Goal: Task Accomplishment & Management: Manage account settings

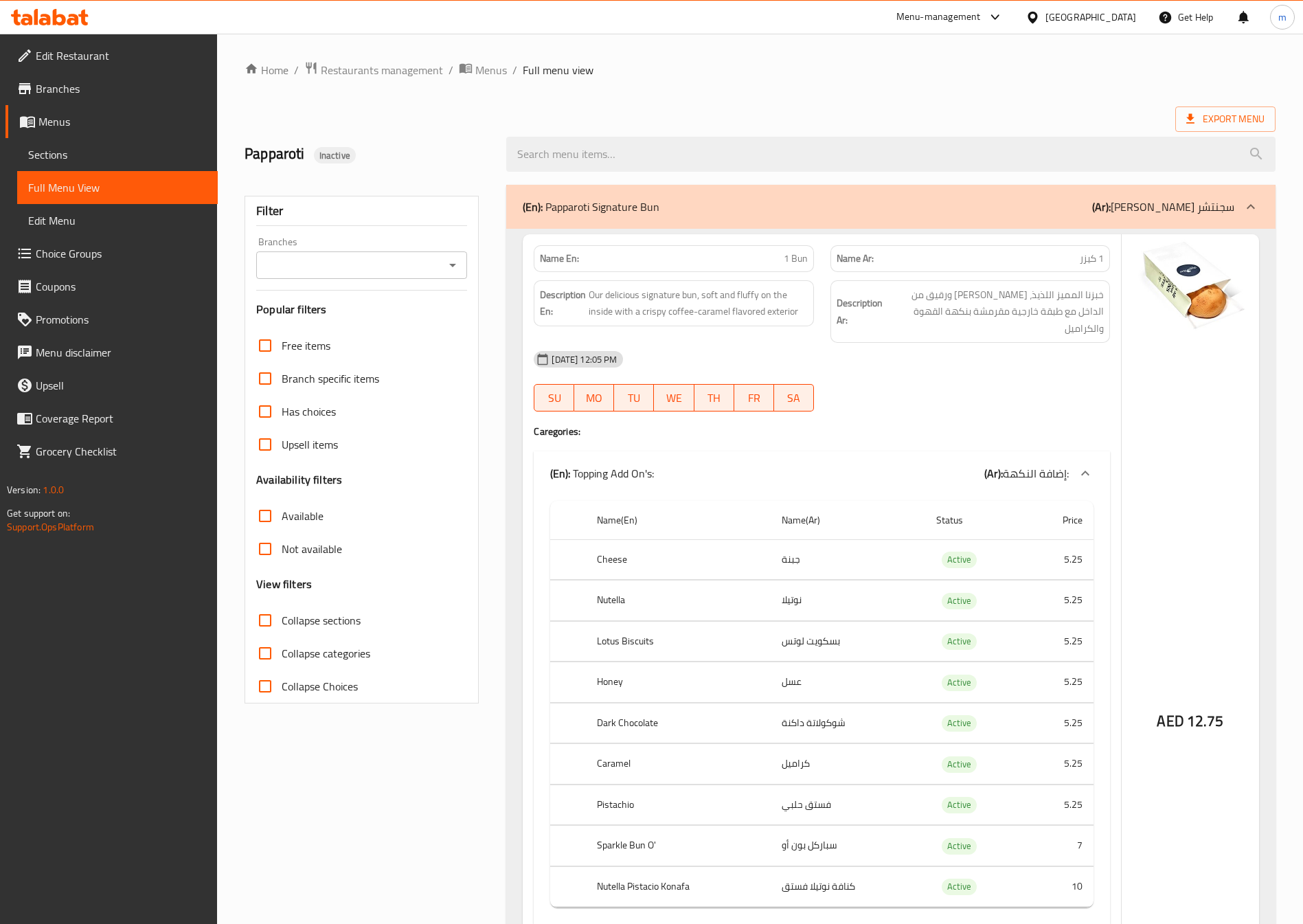
scroll to position [70, 0]
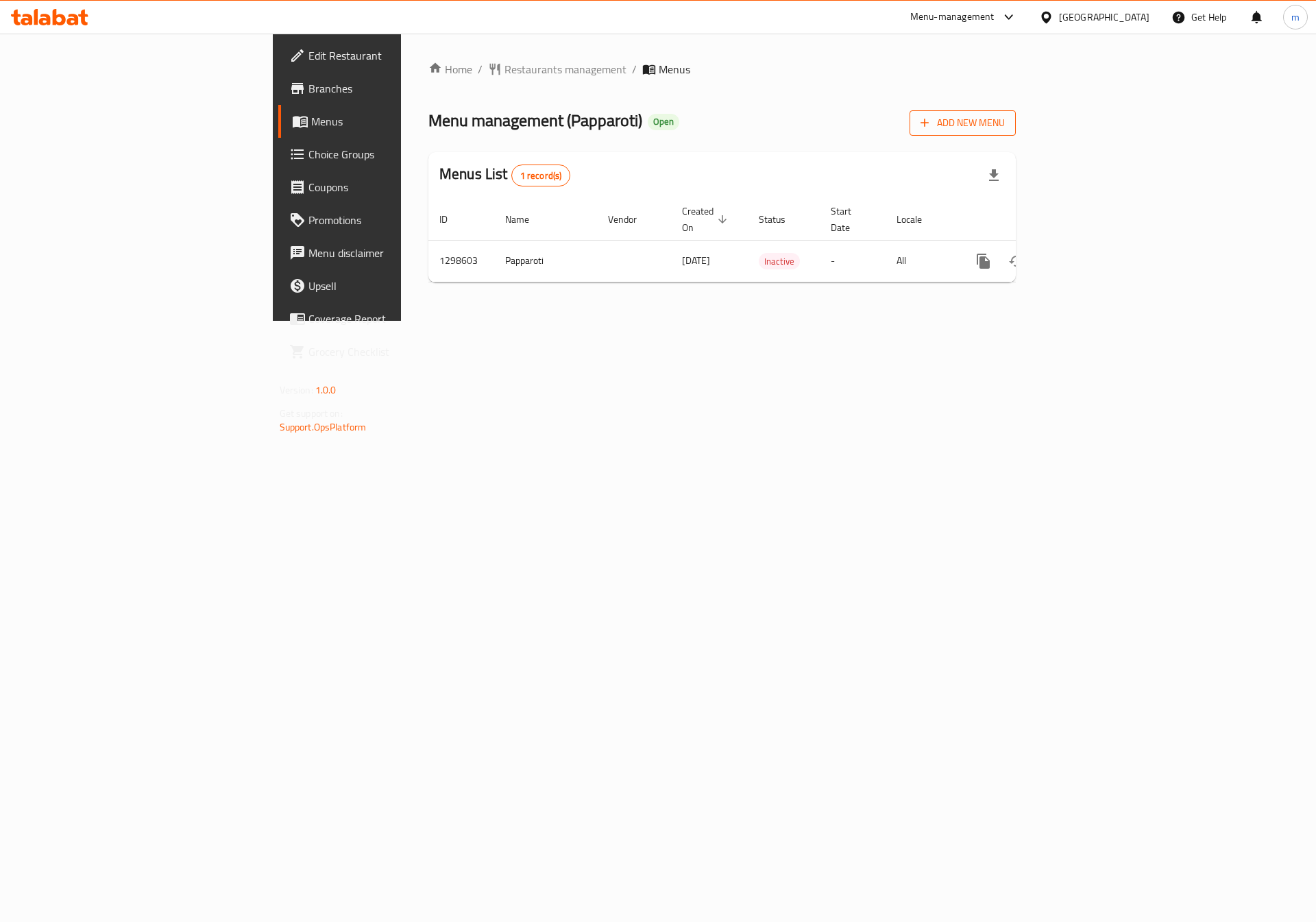
click at [1016, 134] on button "Add New Menu" at bounding box center [962, 123] width 106 height 26
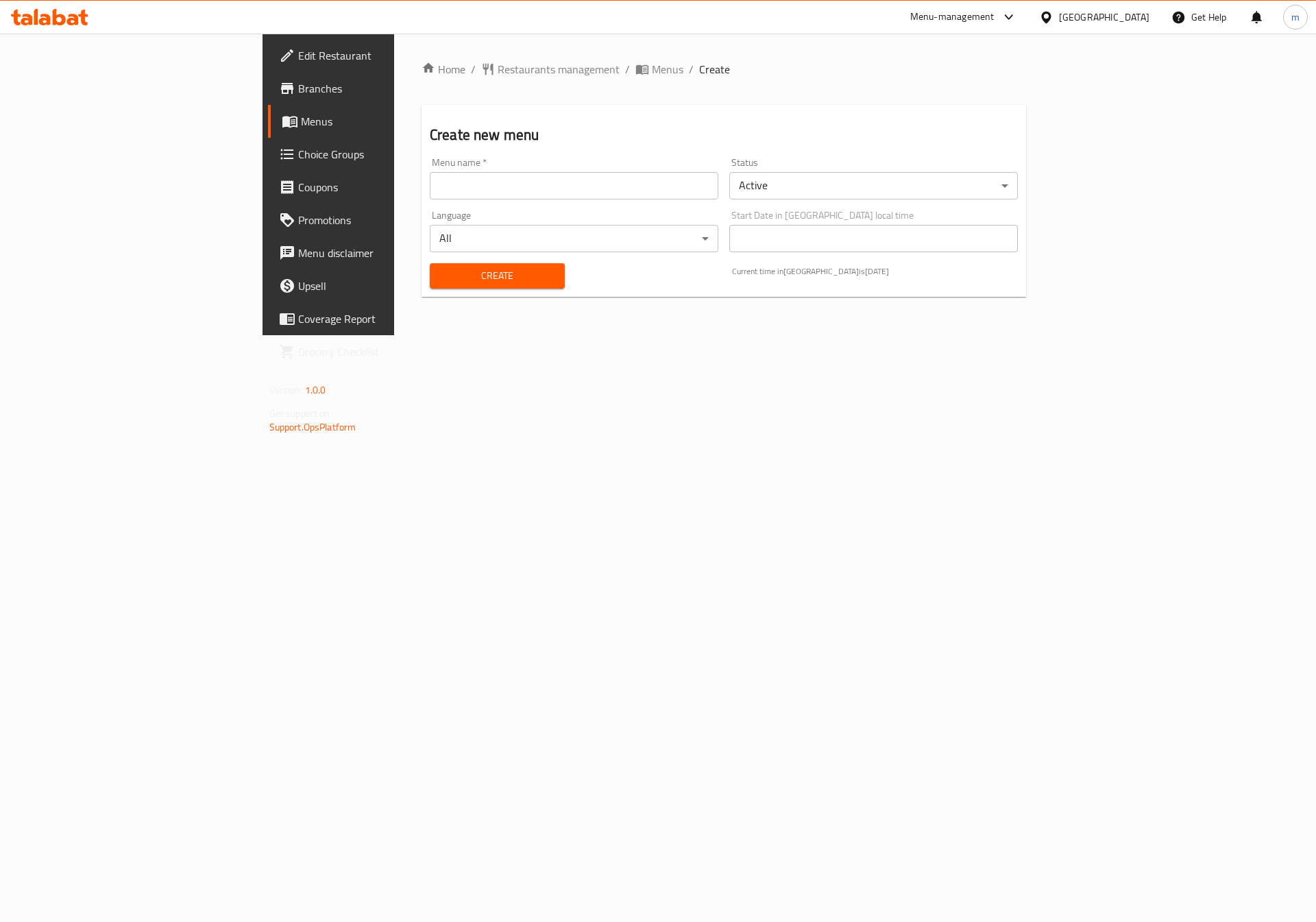
click at [430, 184] on input "text" at bounding box center [574, 186] width 289 height 28
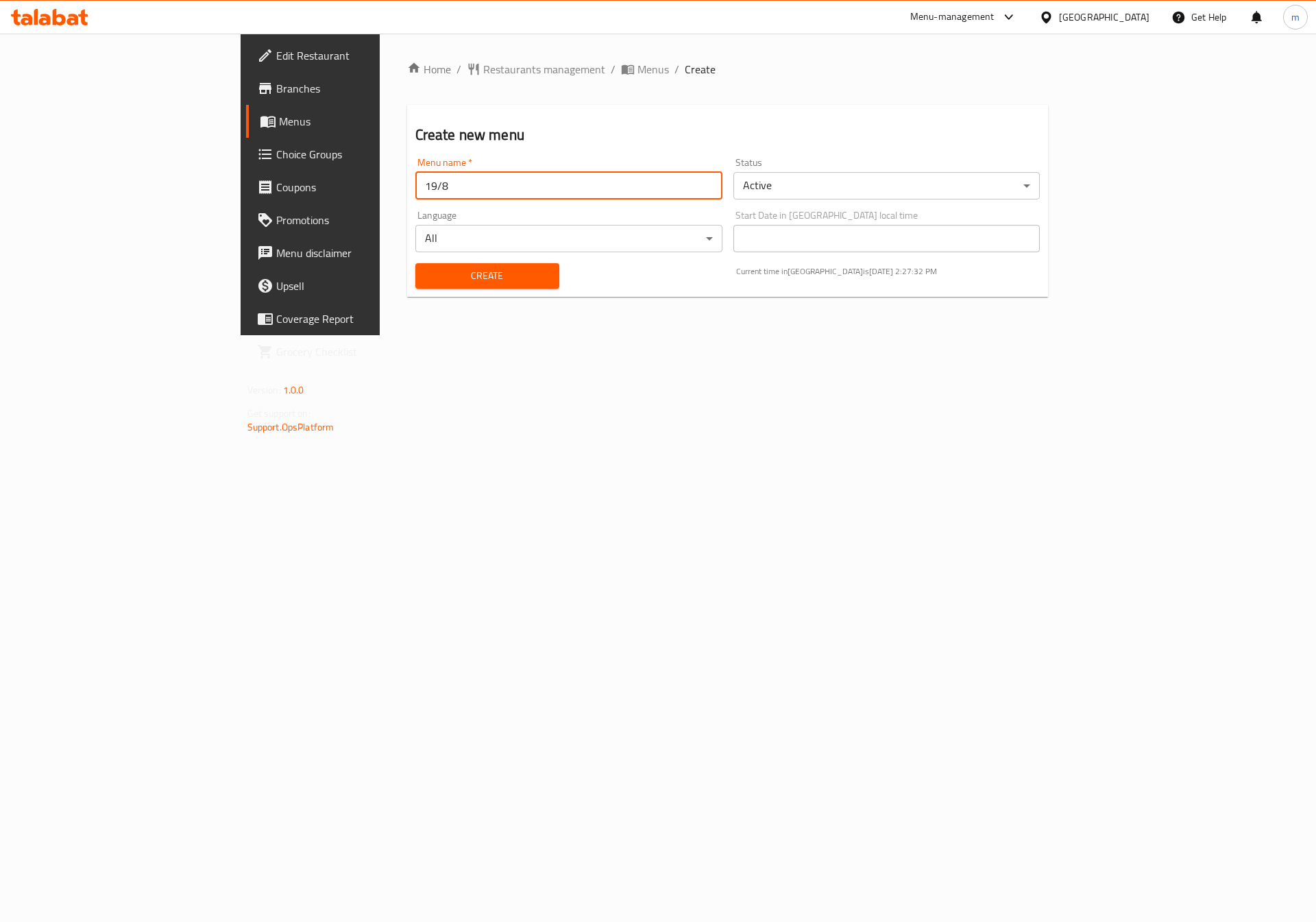
type input "19/8"
click at [427, 274] on span "Create" at bounding box center [487, 276] width 122 height 17
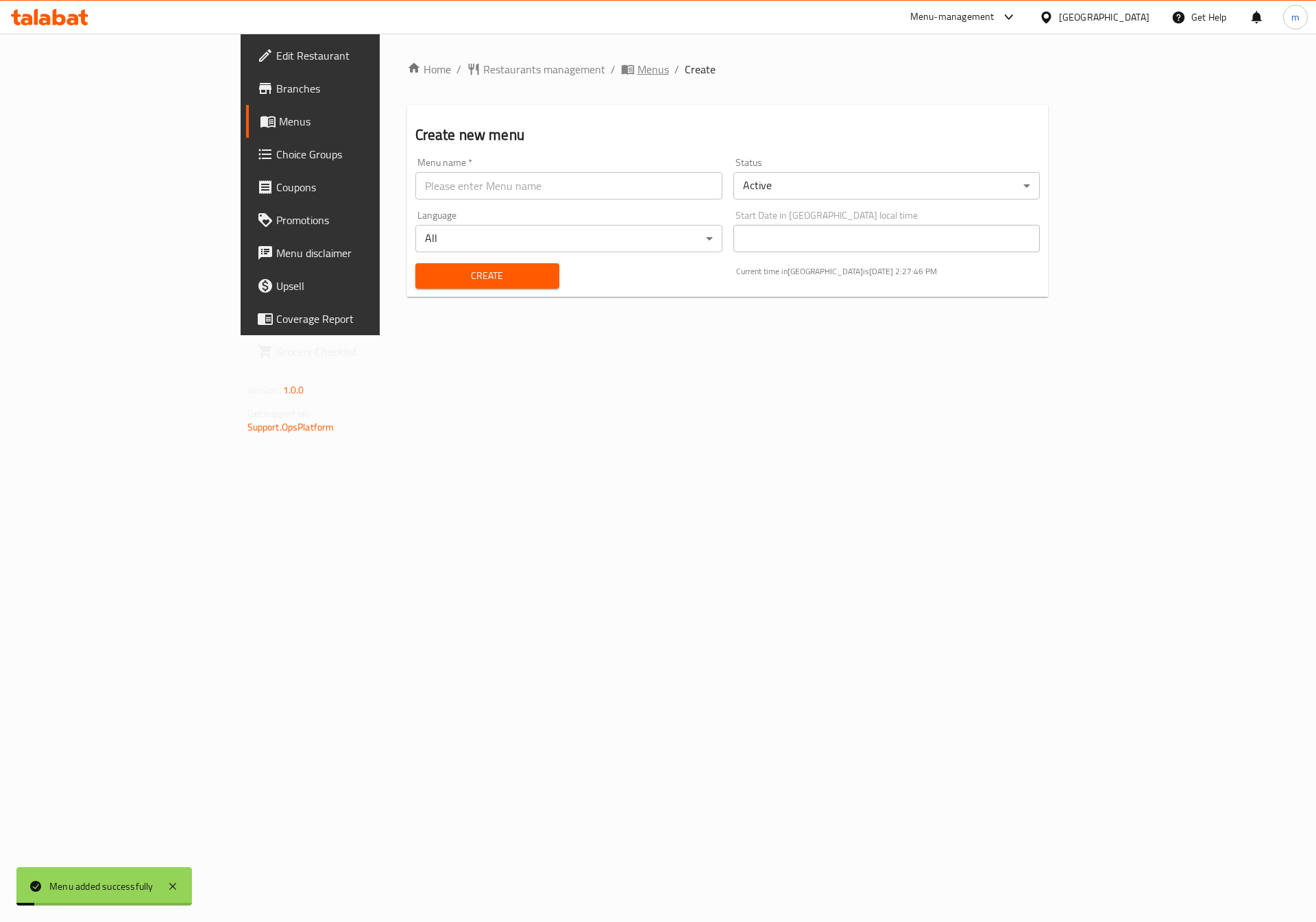
click at [621, 72] on icon "breadcrumb" at bounding box center [628, 70] width 12 height 10
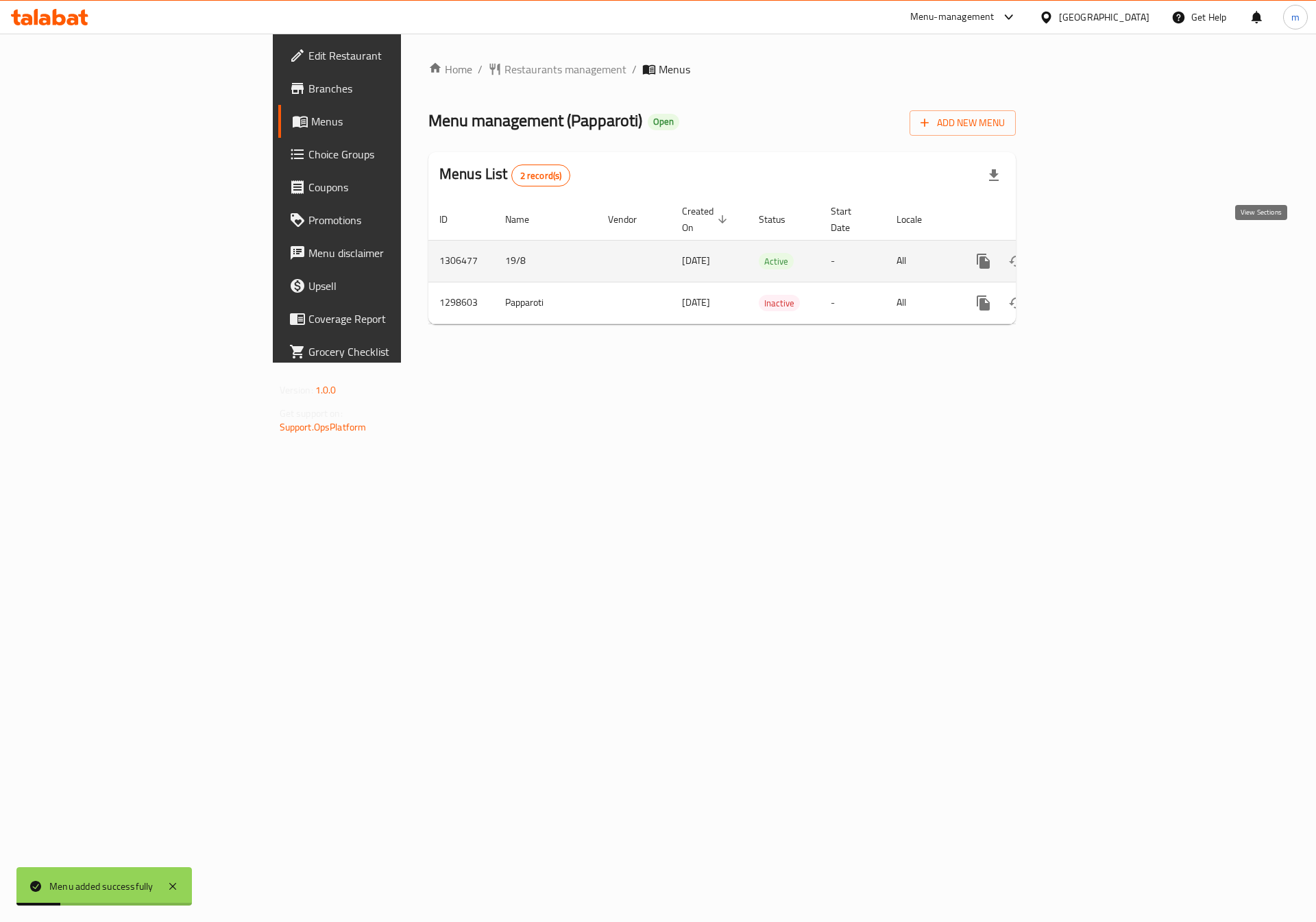
click at [1091, 253] on icon "enhanced table" at bounding box center [1083, 261] width 17 height 17
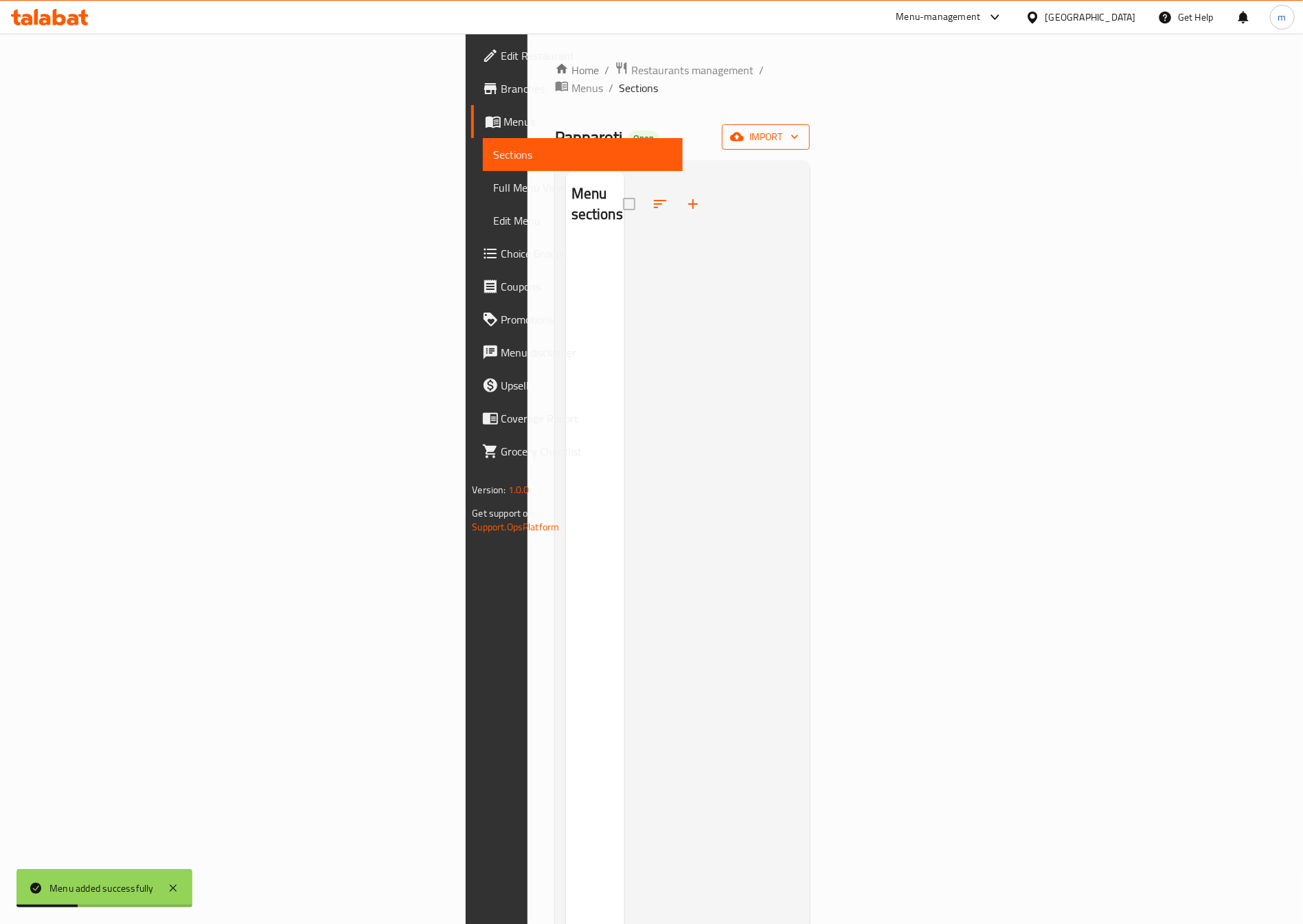
click at [802, 130] on icon "button" at bounding box center [795, 137] width 14 height 14
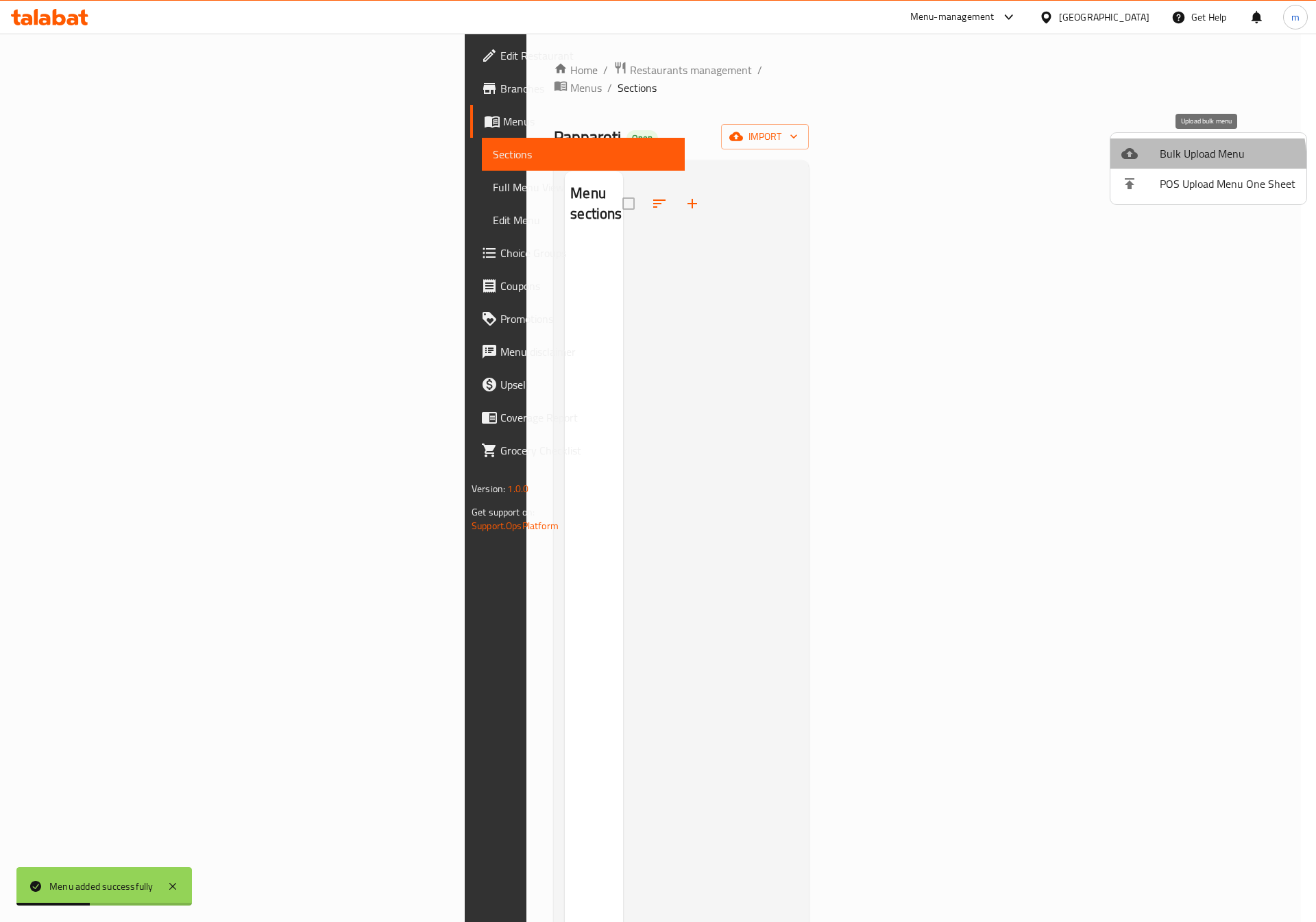
click at [1145, 166] on li "Bulk Upload Menu" at bounding box center [1208, 154] width 196 height 30
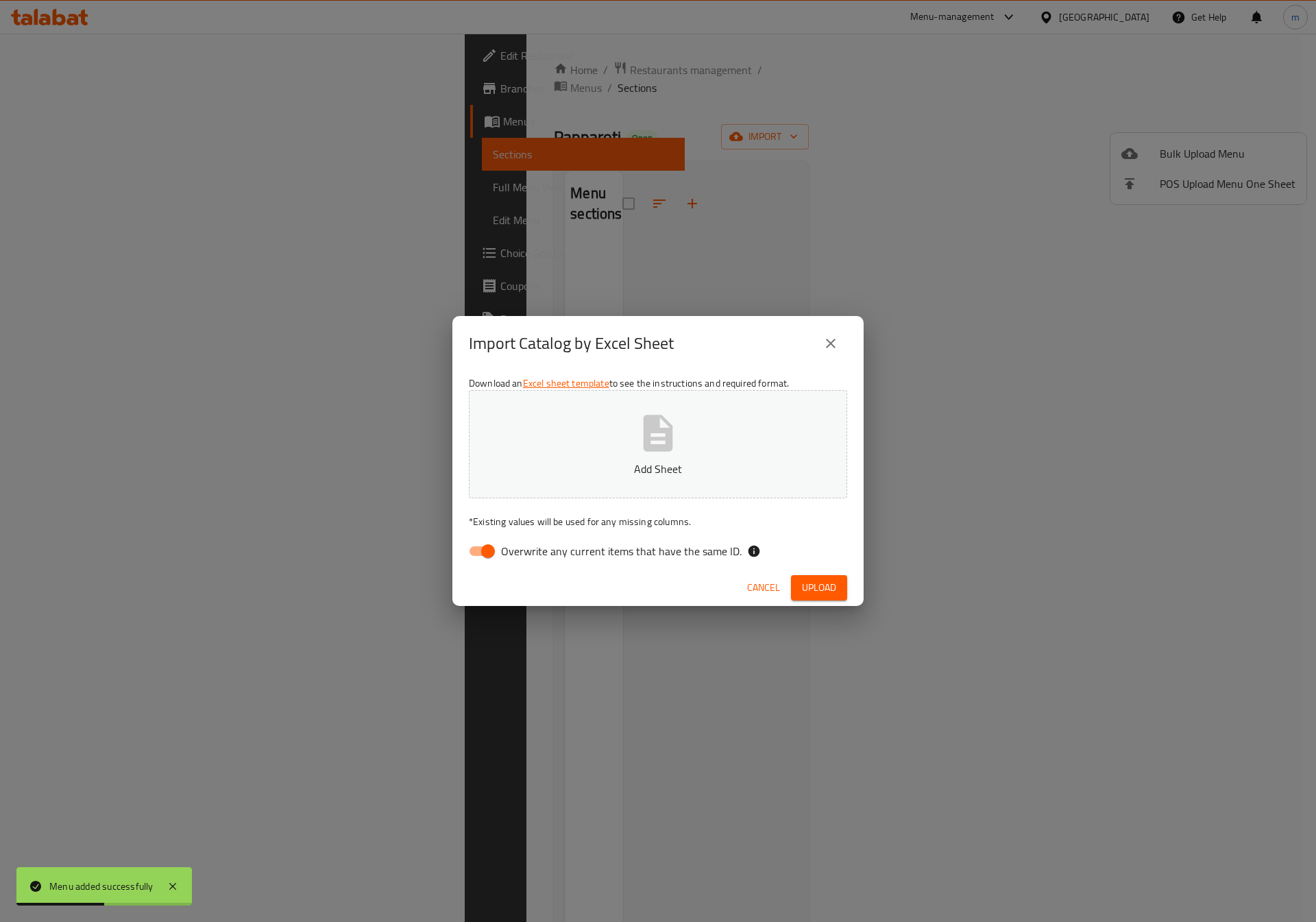
click at [545, 543] on span "Overwrite any current items that have the same ID." at bounding box center [621, 551] width 240 height 17
click at [527, 543] on input "Overwrite any current items that have the same ID." at bounding box center [487, 551] width 78 height 26
checkbox input "false"
click at [606, 463] on p "Add Sheet" at bounding box center [658, 469] width 336 height 17
click at [804, 590] on span "Upload" at bounding box center [820, 588] width 35 height 17
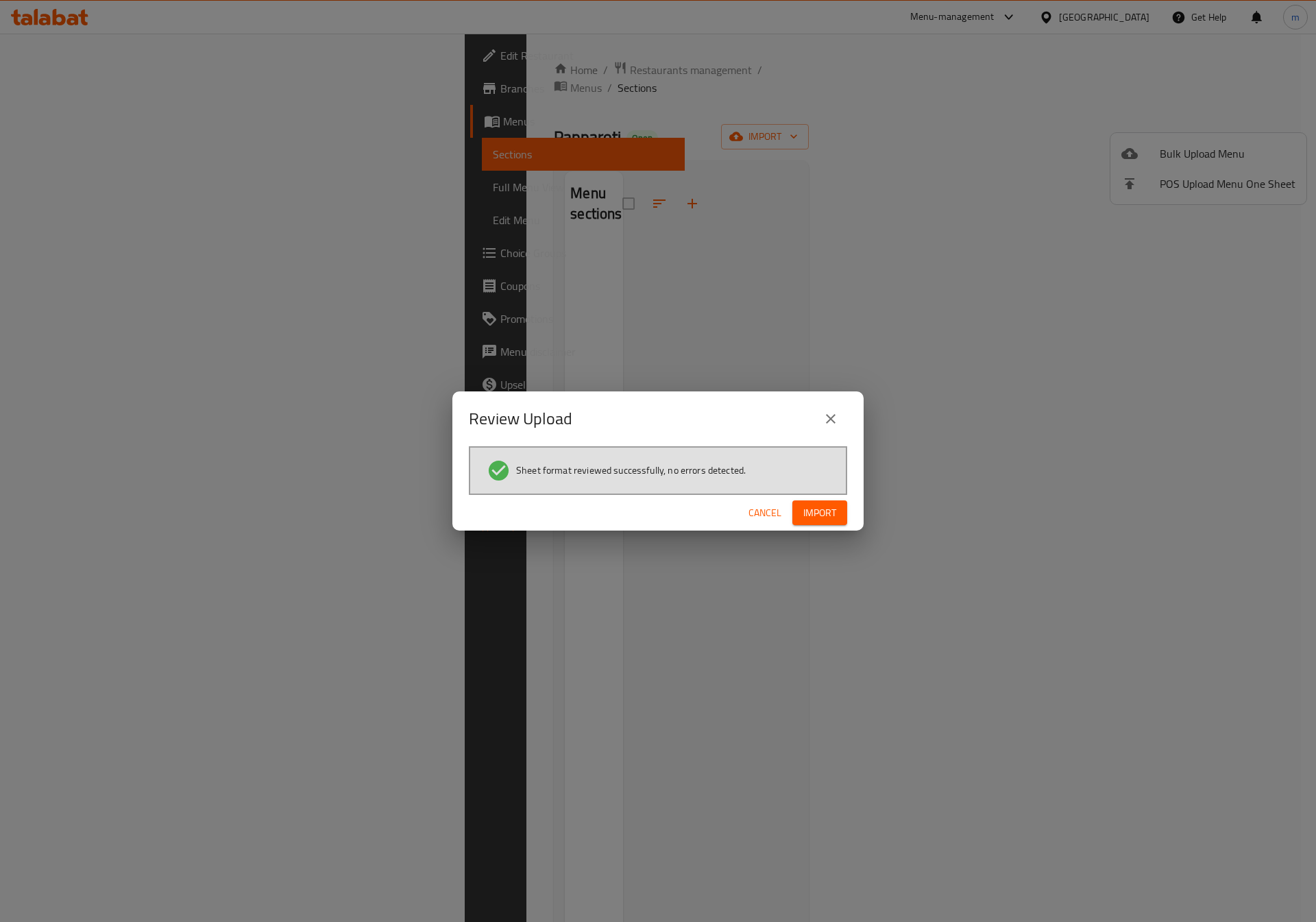
click at [824, 525] on button "Import" at bounding box center [820, 513] width 55 height 26
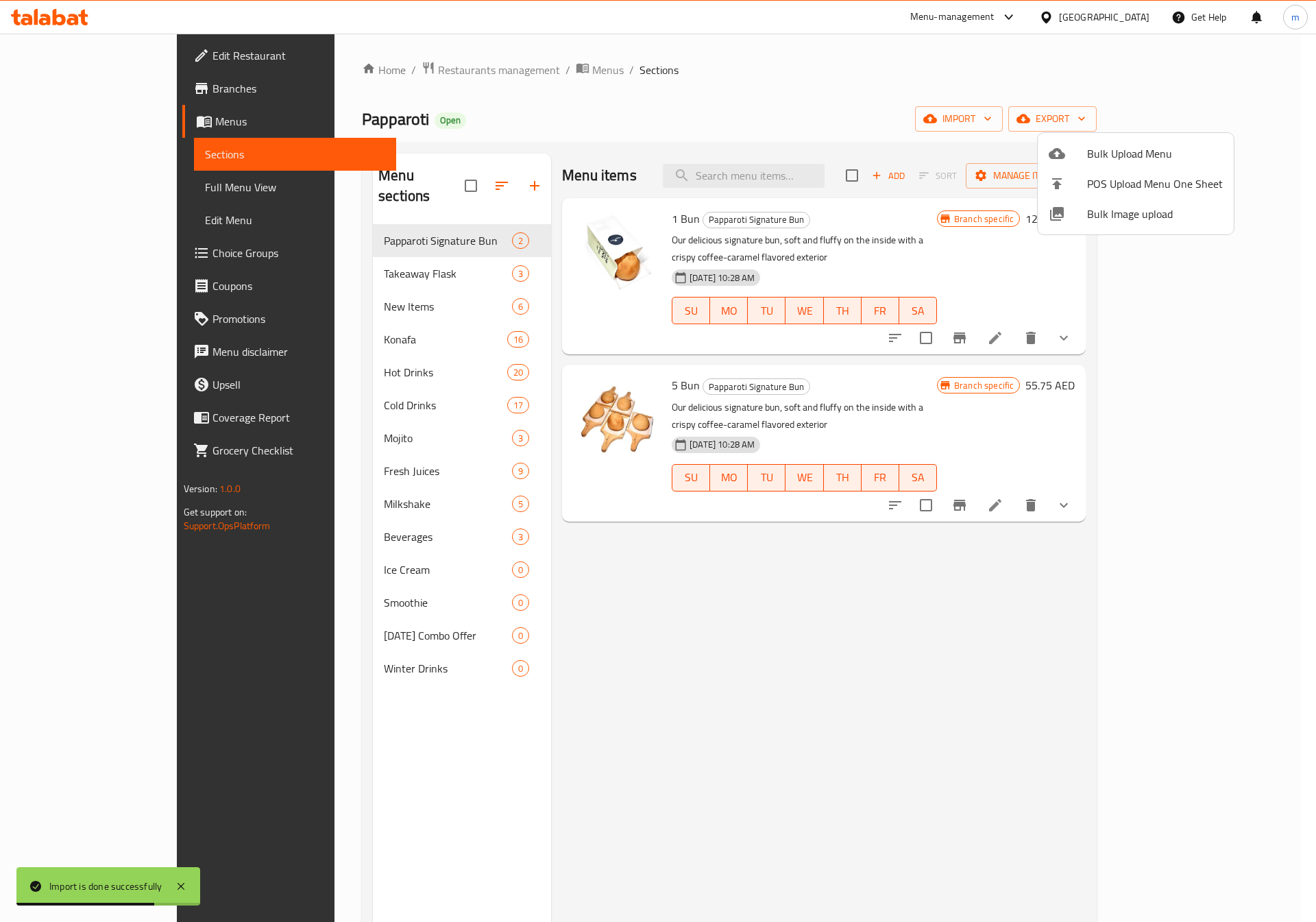
click at [51, 105] on div at bounding box center [658, 461] width 1316 height 922
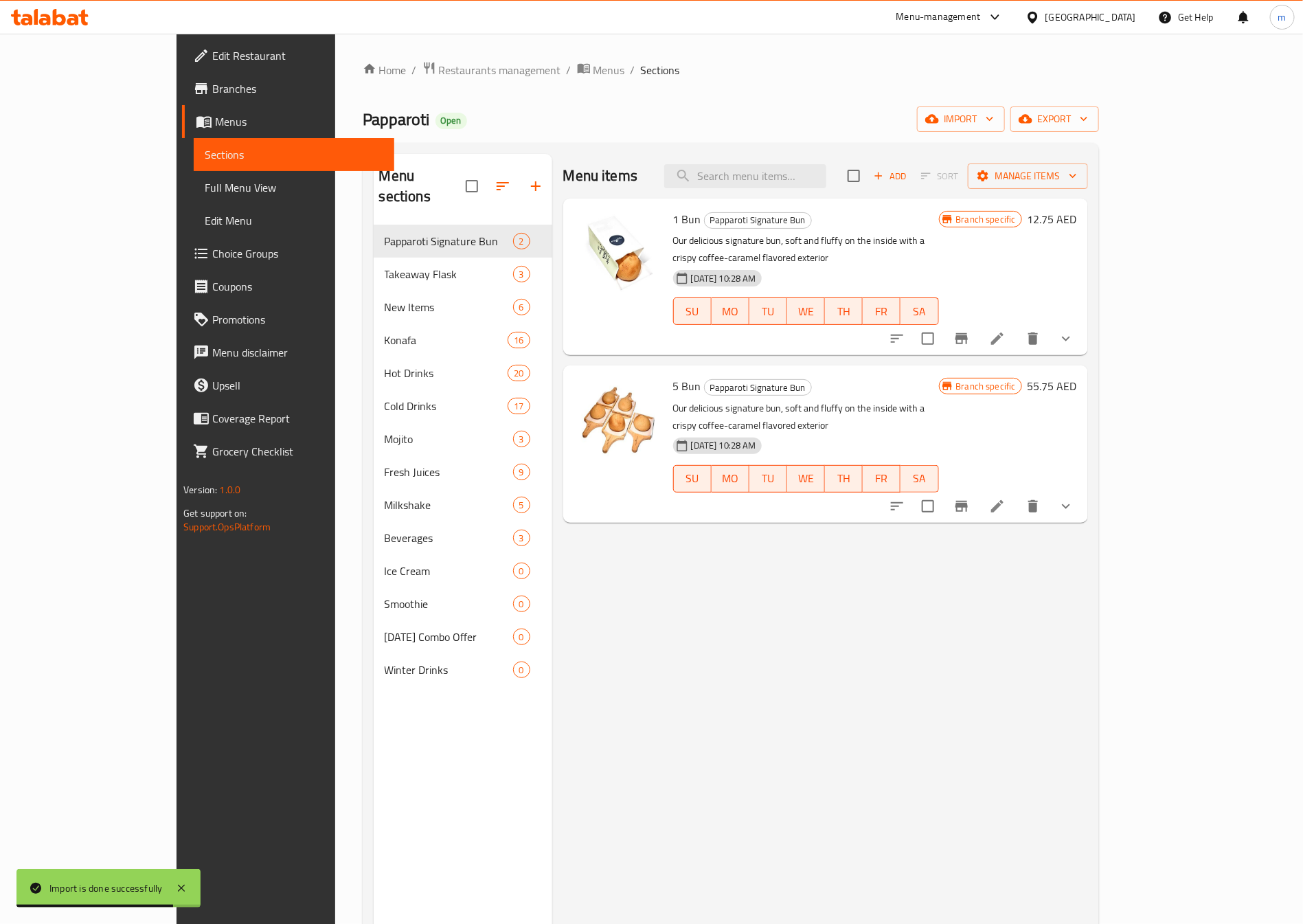
click at [212, 81] on span "Branches" at bounding box center [298, 89] width 171 height 17
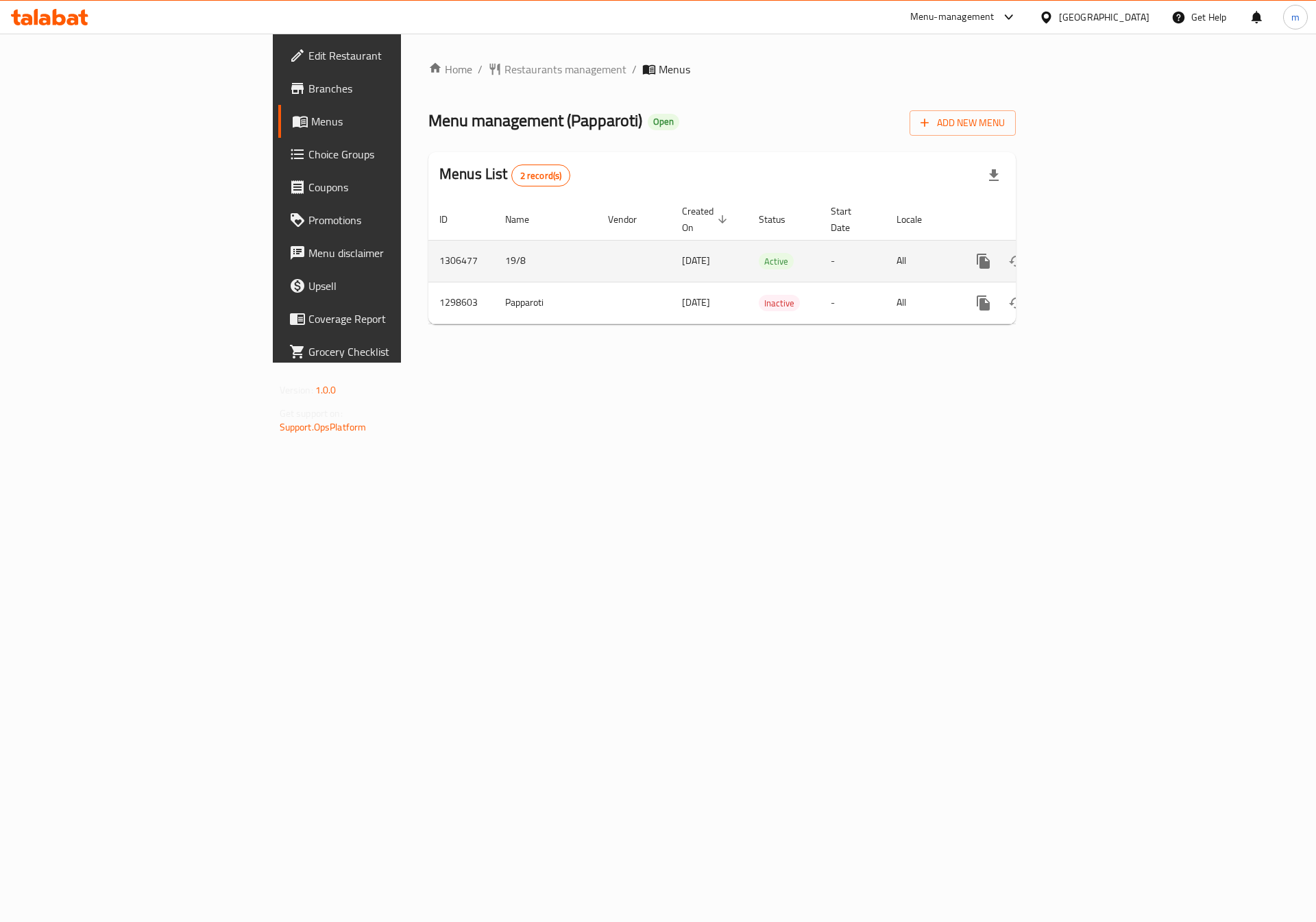
drag, startPoint x: 683, startPoint y: 255, endPoint x: 870, endPoint y: 249, distance: 187.1
click at [778, 253] on td "Active" at bounding box center [784, 260] width 72 height 42
click at [1091, 253] on icon "enhanced table" at bounding box center [1083, 261] width 17 height 17
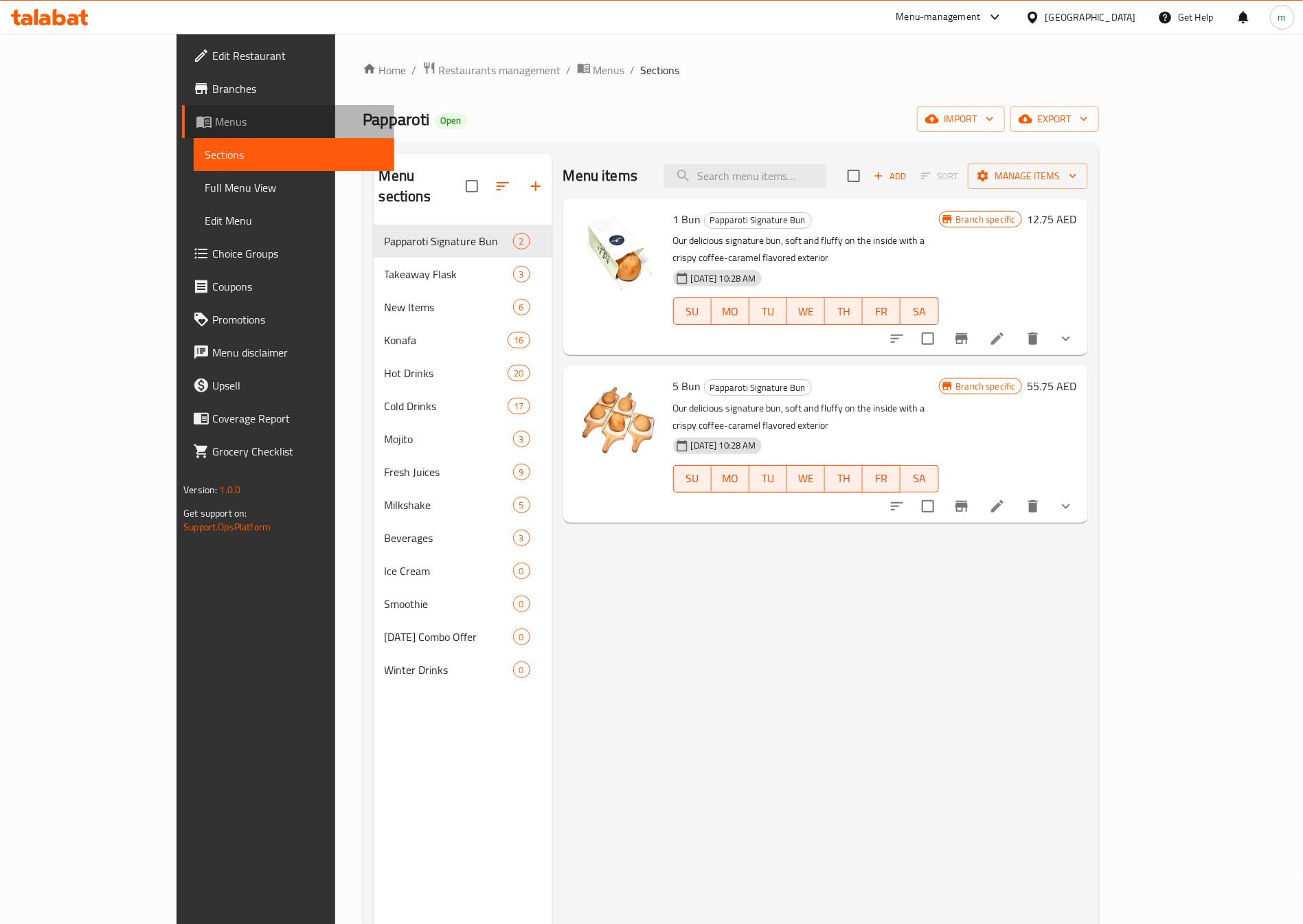
click at [215, 127] on span "Menus" at bounding box center [299, 122] width 168 height 17
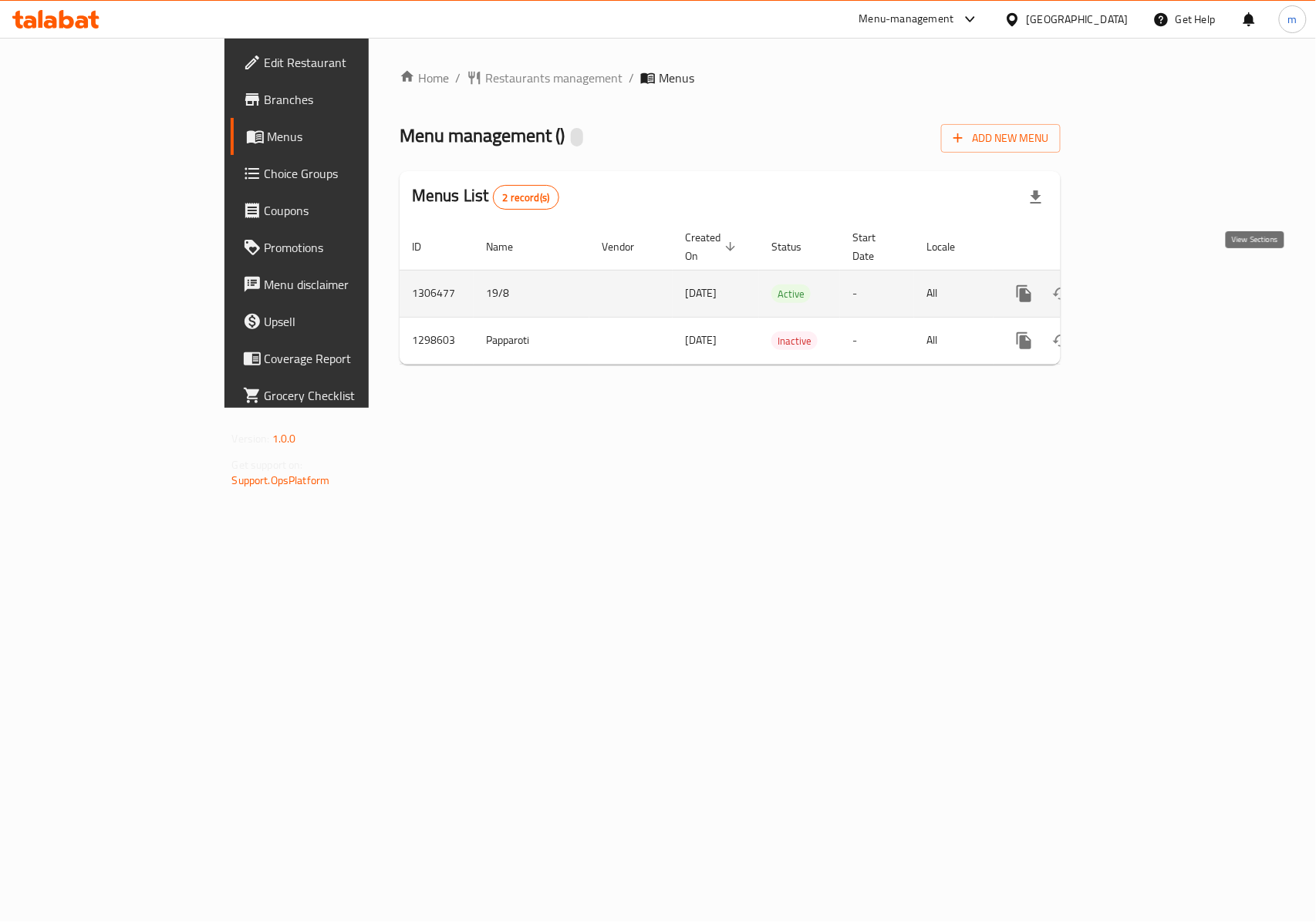
click at [1154, 288] on link "enhanced table" at bounding box center [1136, 294] width 37 height 37
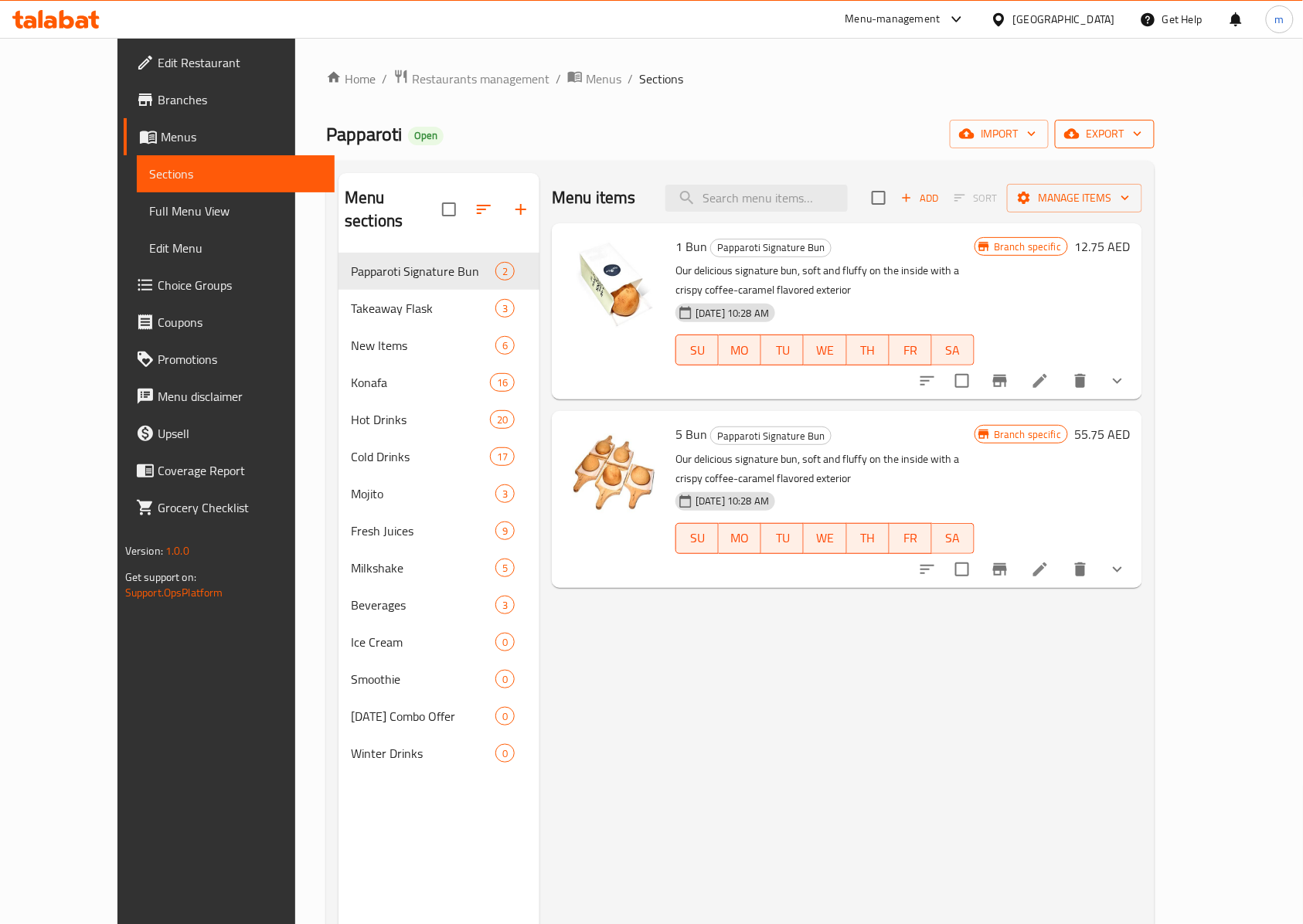
click at [1142, 141] on span "export" at bounding box center [1105, 134] width 75 height 19
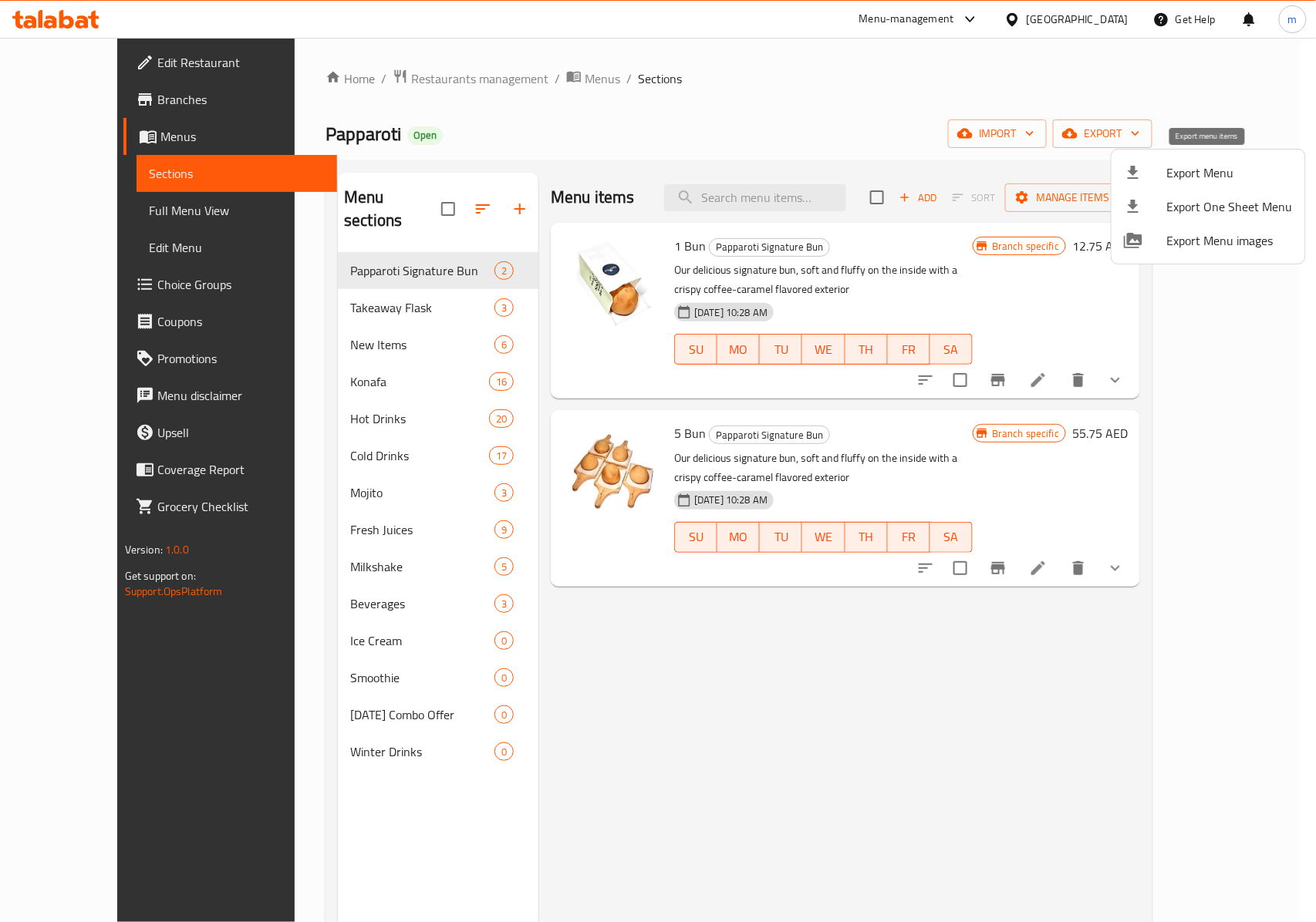
click at [1263, 176] on span "Export Menu" at bounding box center [1230, 172] width 126 height 19
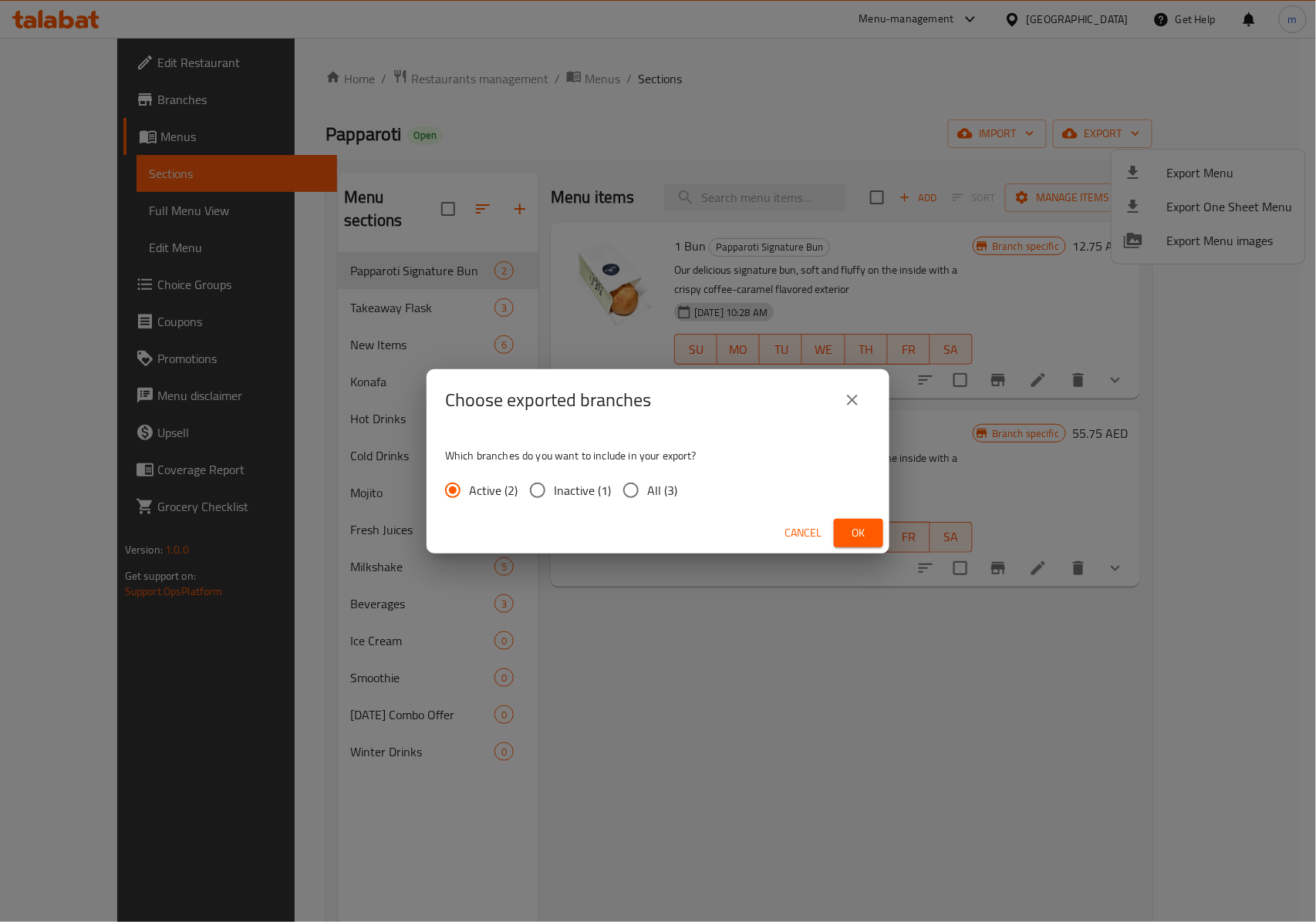
click at [614, 509] on div "Which branches do you want to include in your export? Active (2) Inactive (1) A…" at bounding box center [658, 471] width 463 height 82
click at [621, 506] on div "Which branches do you want to include in your export? Active (2) Inactive (1) A…" at bounding box center [658, 471] width 463 height 82
click at [635, 493] on input "All (3)" at bounding box center [631, 491] width 33 height 33
radio input "true"
click at [847, 531] on span "Ok" at bounding box center [858, 533] width 25 height 19
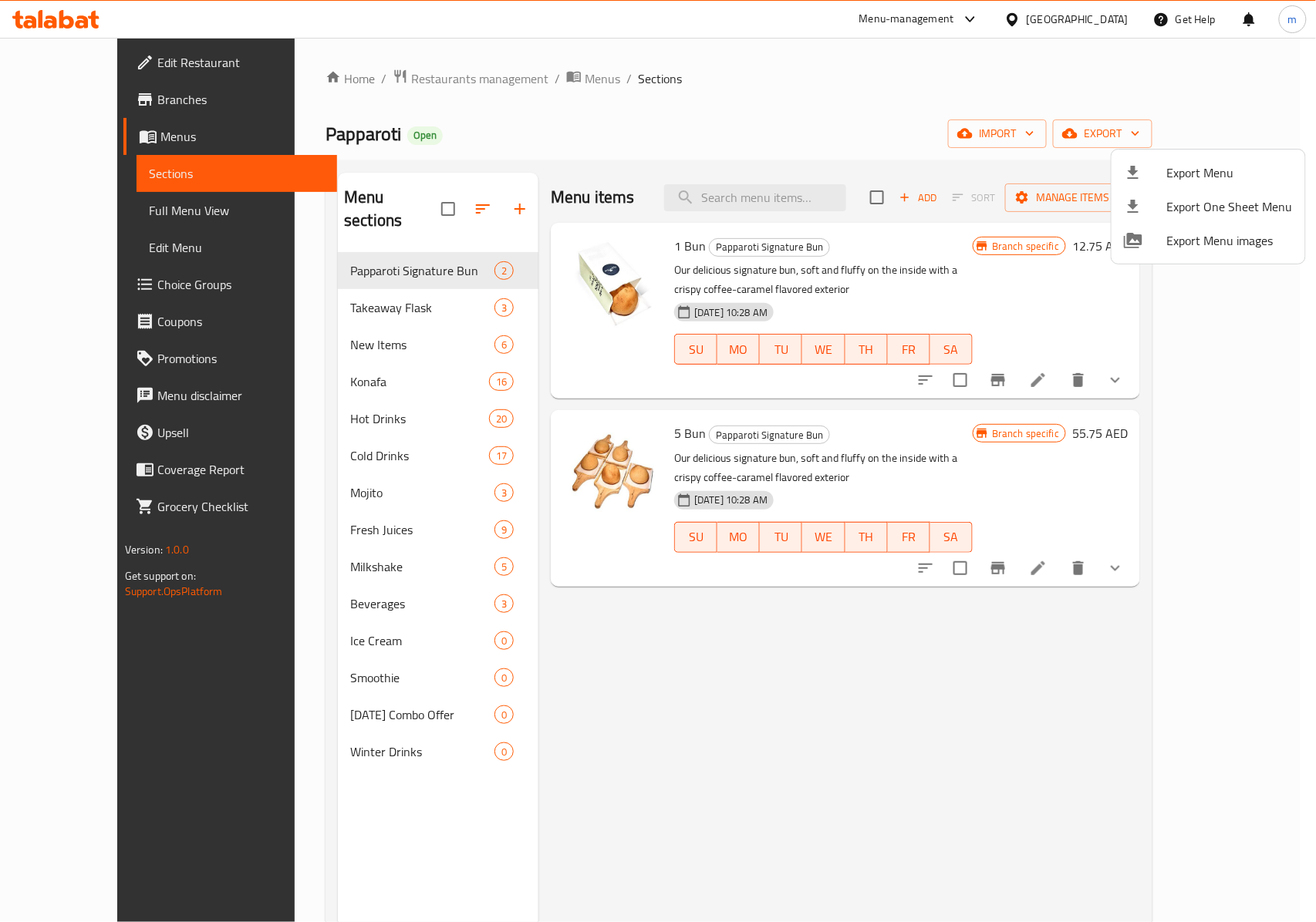
click at [54, 105] on div at bounding box center [658, 461] width 1316 height 922
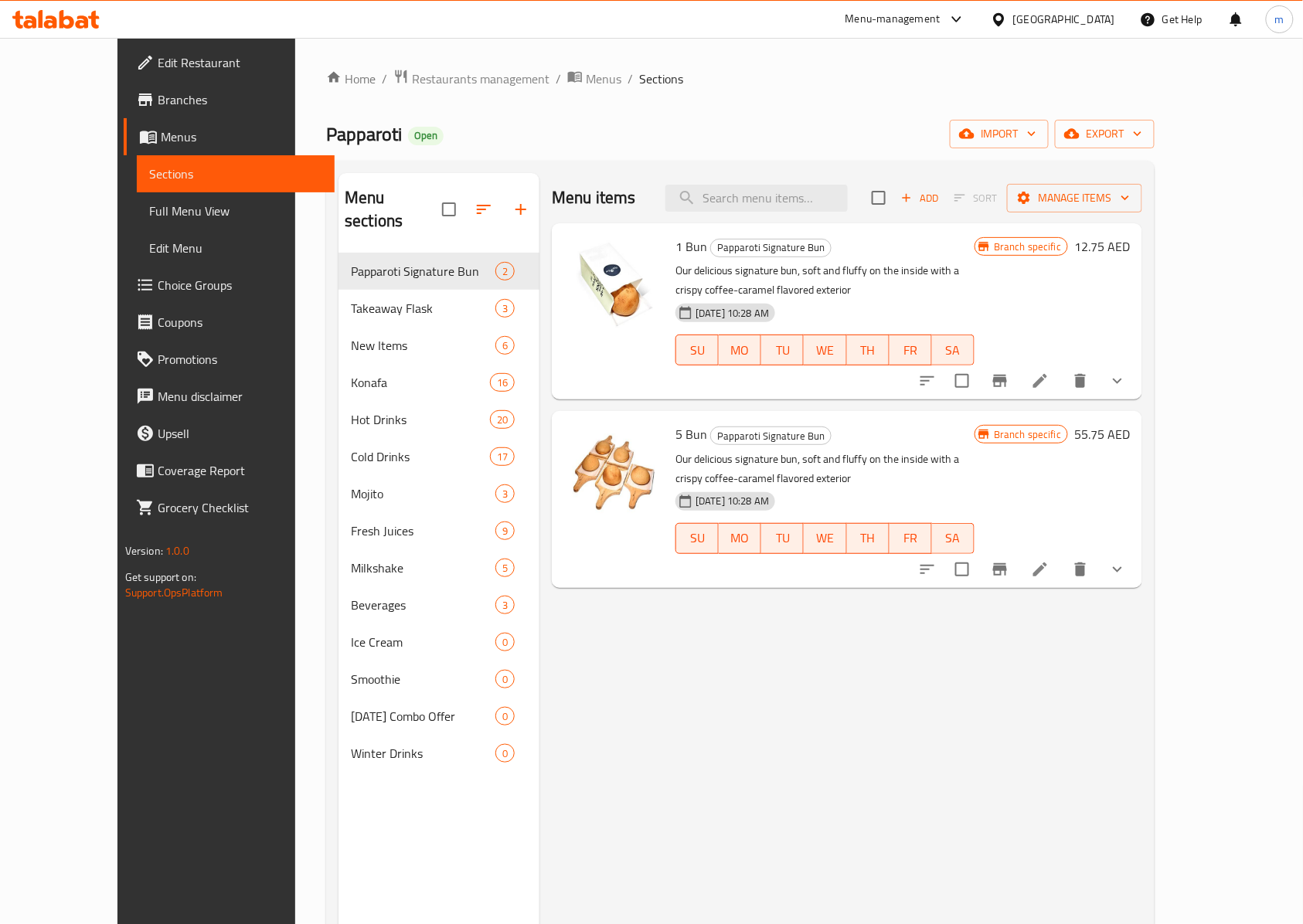
click at [158, 104] on span "Branches" at bounding box center [241, 100] width 165 height 19
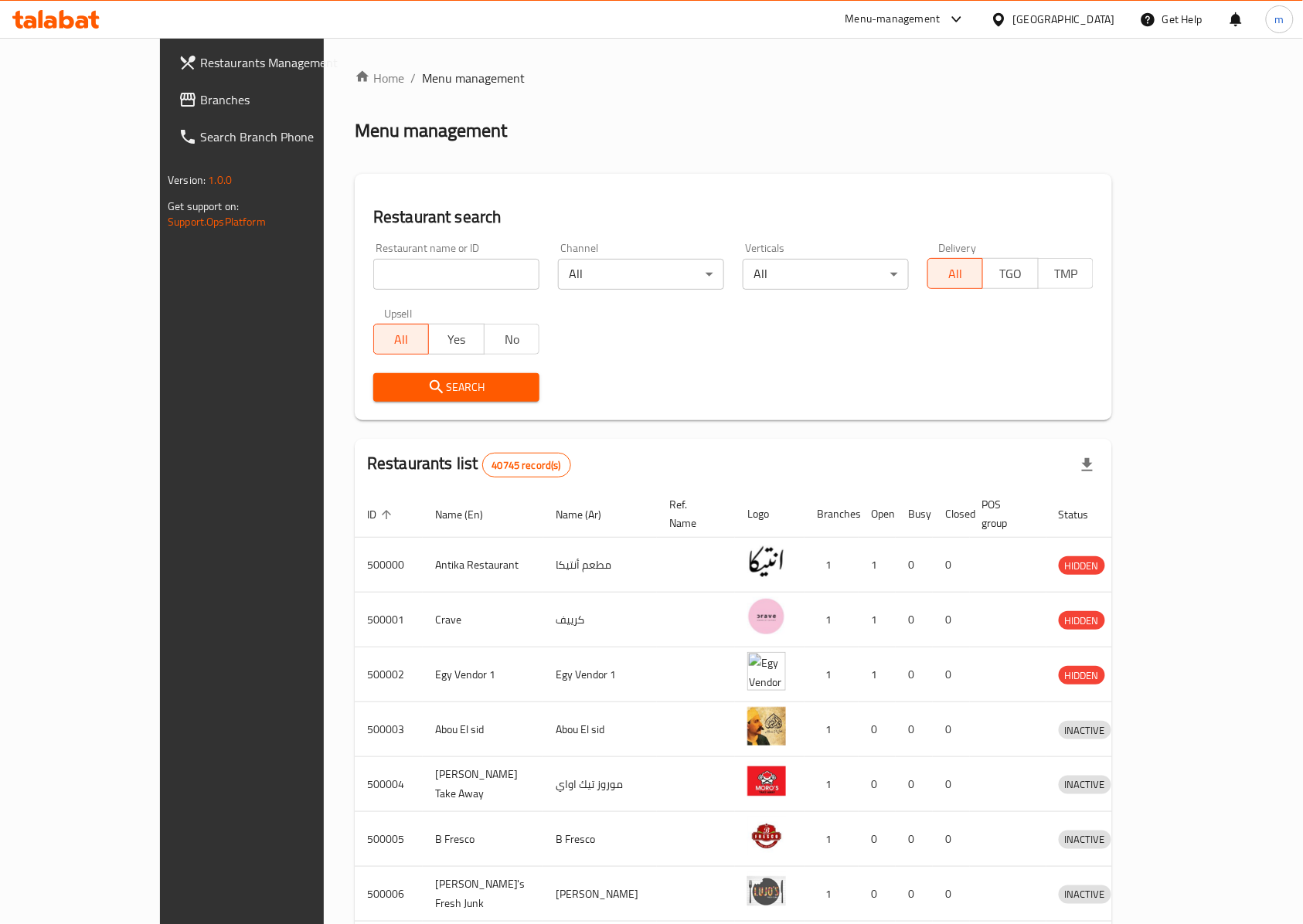
click at [1101, 26] on div "[GEOGRAPHIC_DATA]" at bounding box center [1064, 19] width 102 height 17
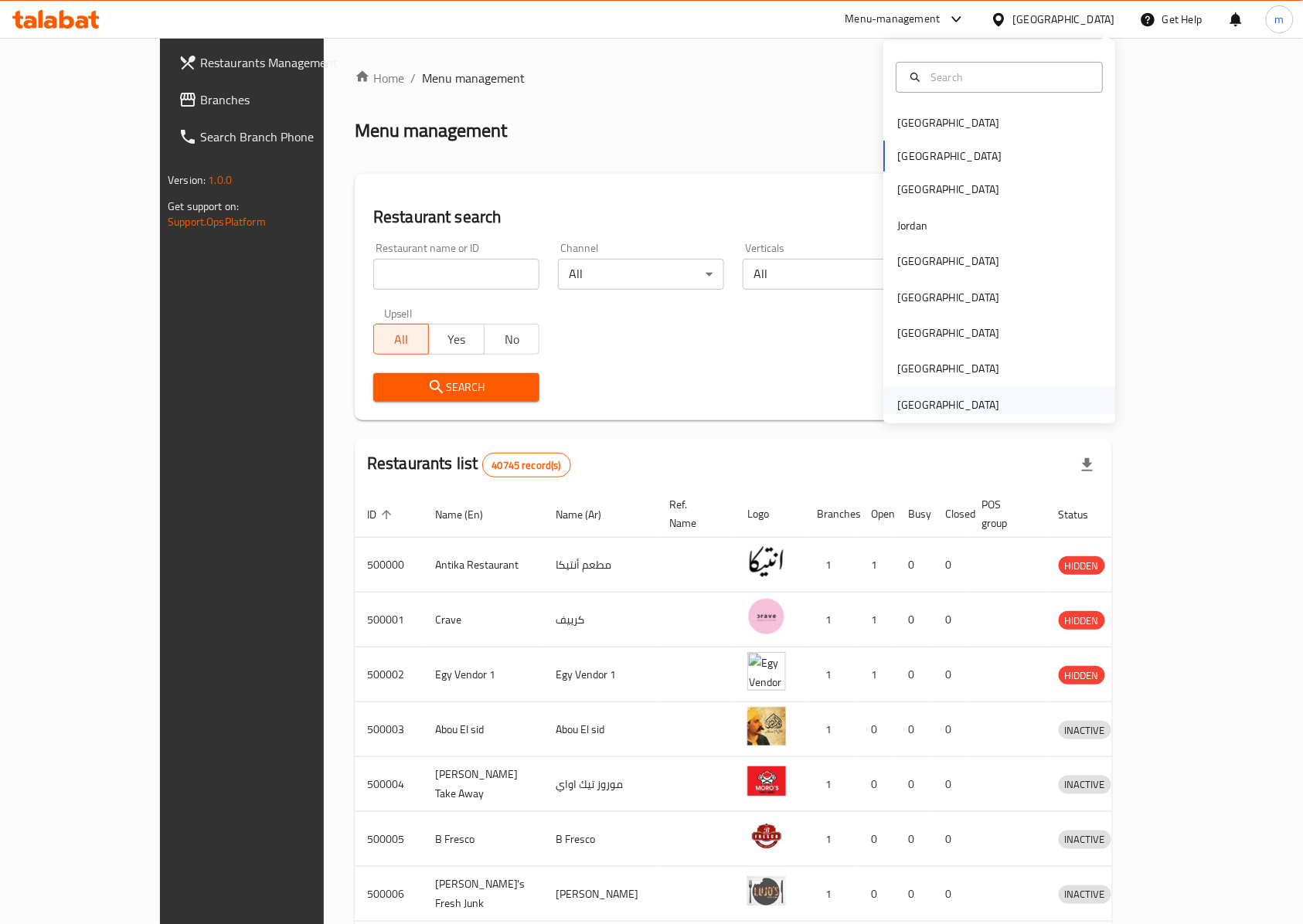
click at [928, 405] on div "[GEOGRAPHIC_DATA]" at bounding box center [948, 405] width 102 height 17
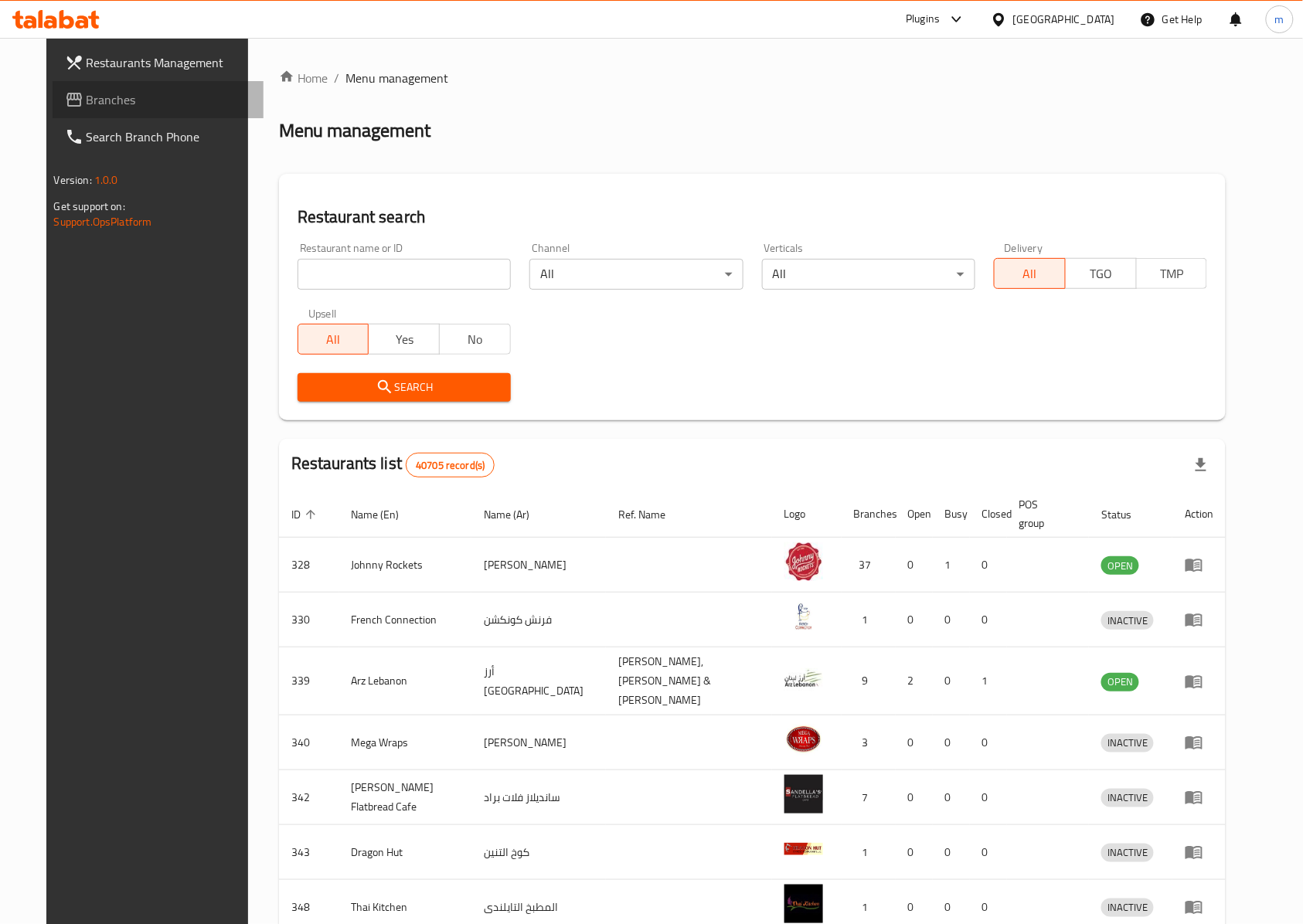
click at [86, 99] on span "Branches" at bounding box center [169, 100] width 165 height 19
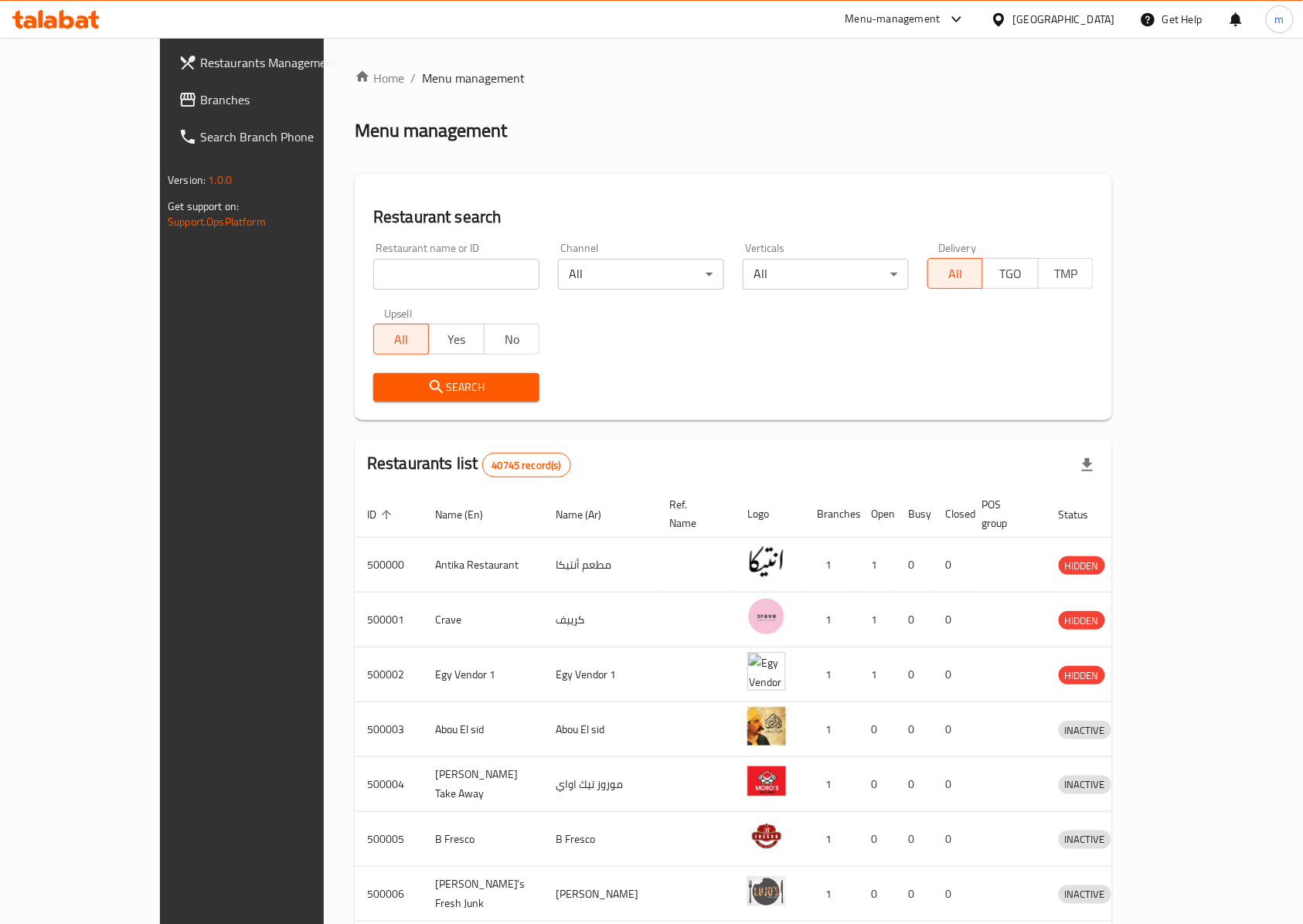
click at [54, 20] on icon at bounding box center [51, 22] width 13 height 13
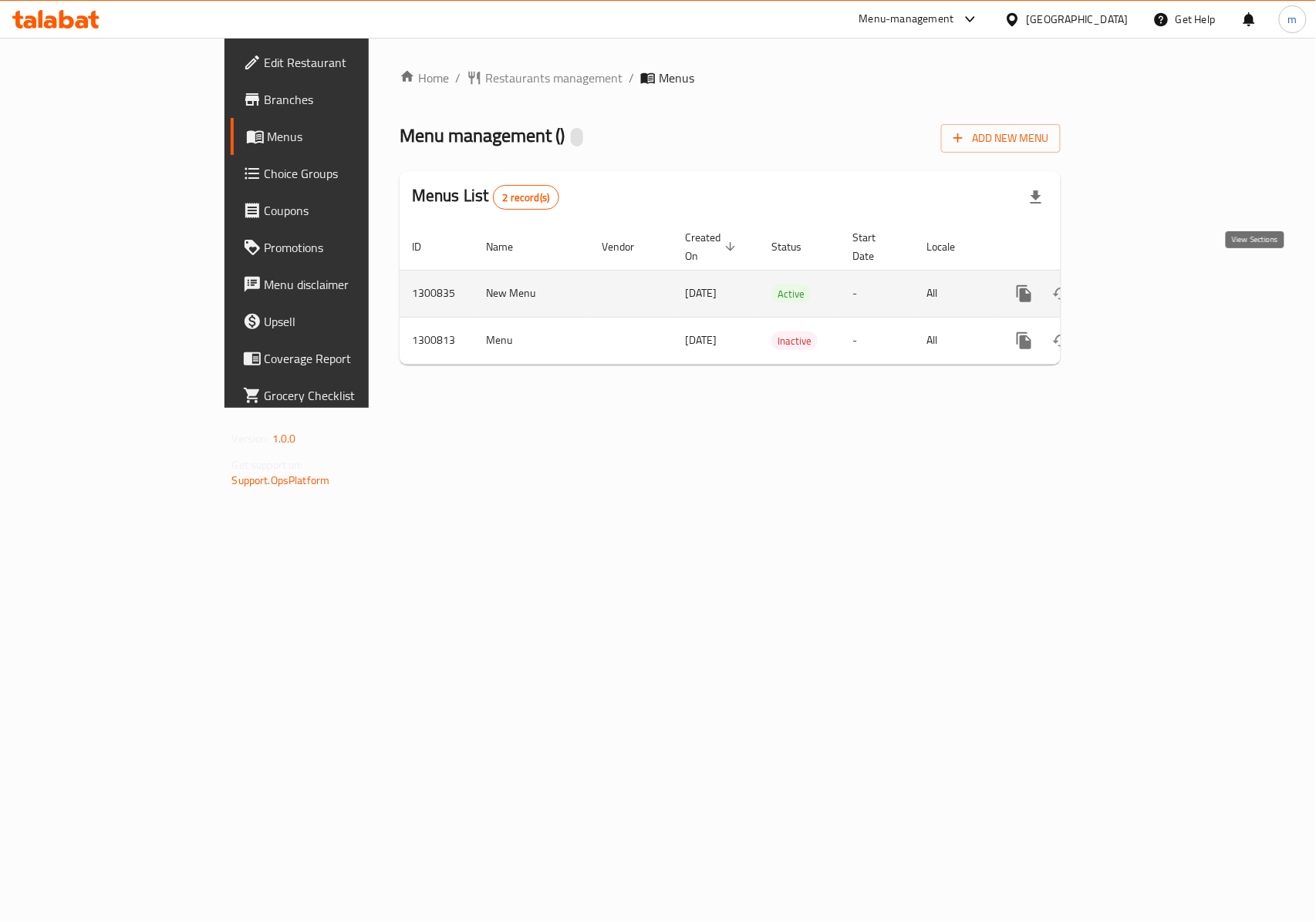
click at [1144, 284] on icon "enhanced table" at bounding box center [1136, 294] width 19 height 19
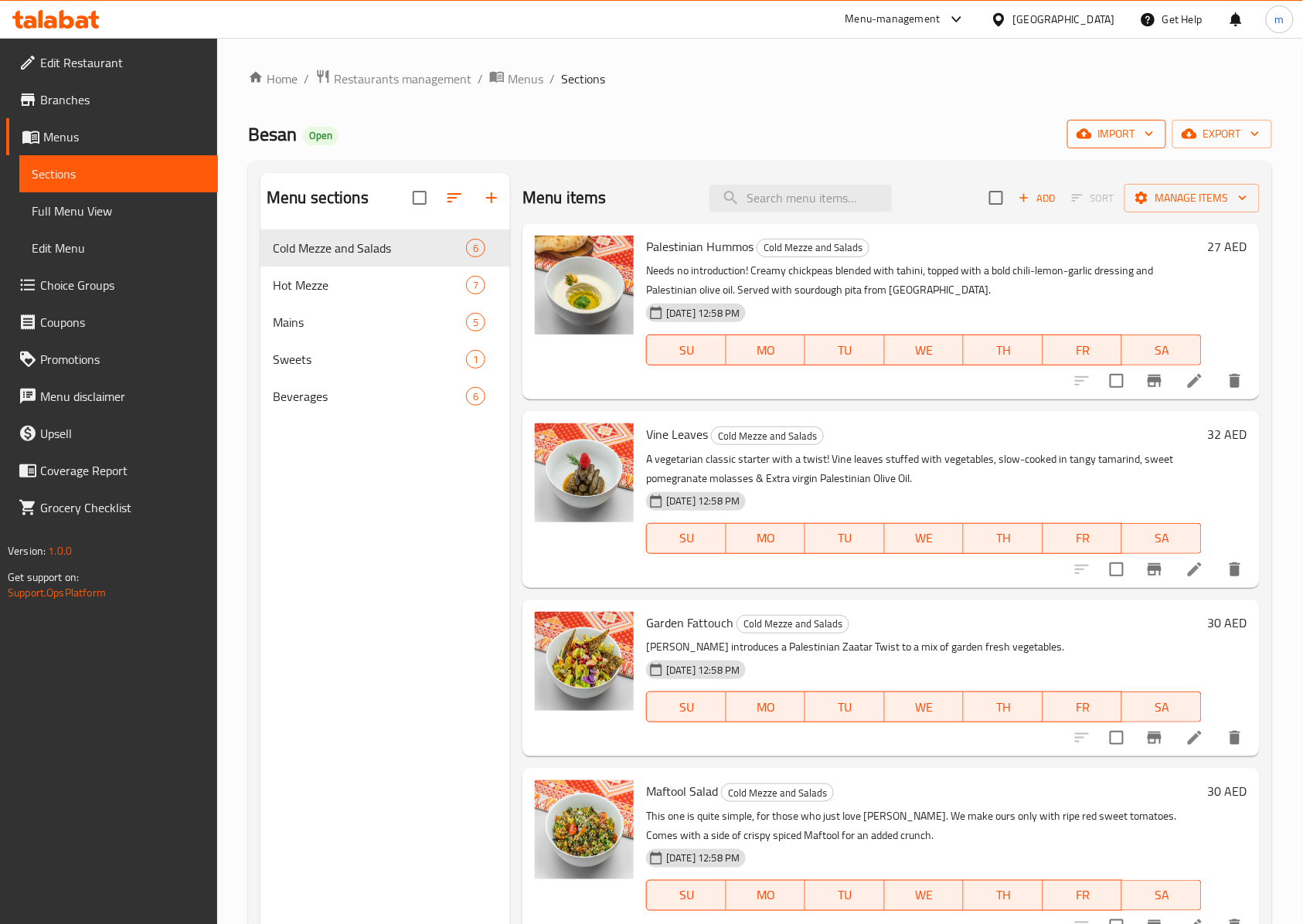
click at [1123, 139] on span "import" at bounding box center [1116, 134] width 74 height 19
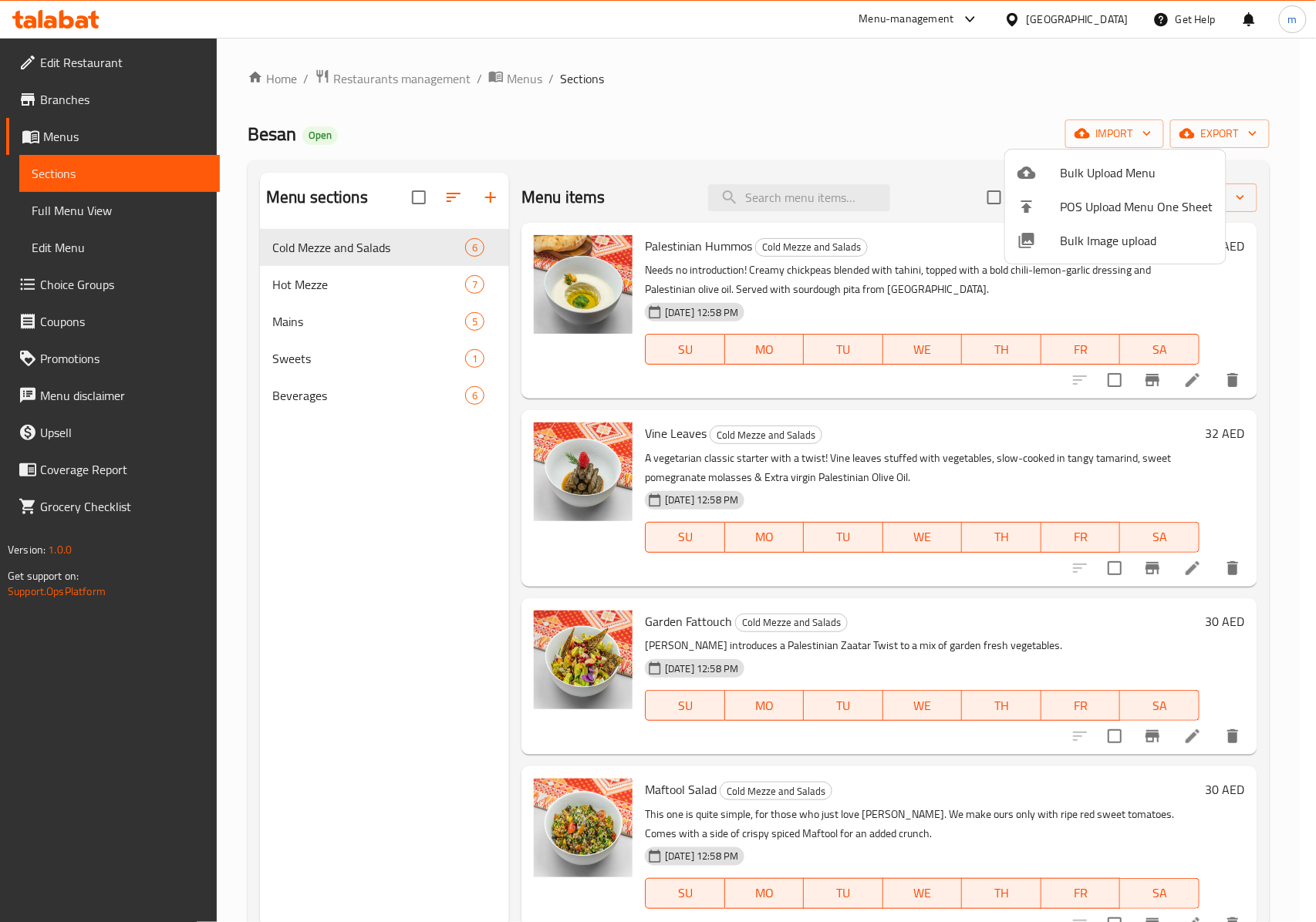
click at [1164, 94] on div at bounding box center [658, 461] width 1316 height 922
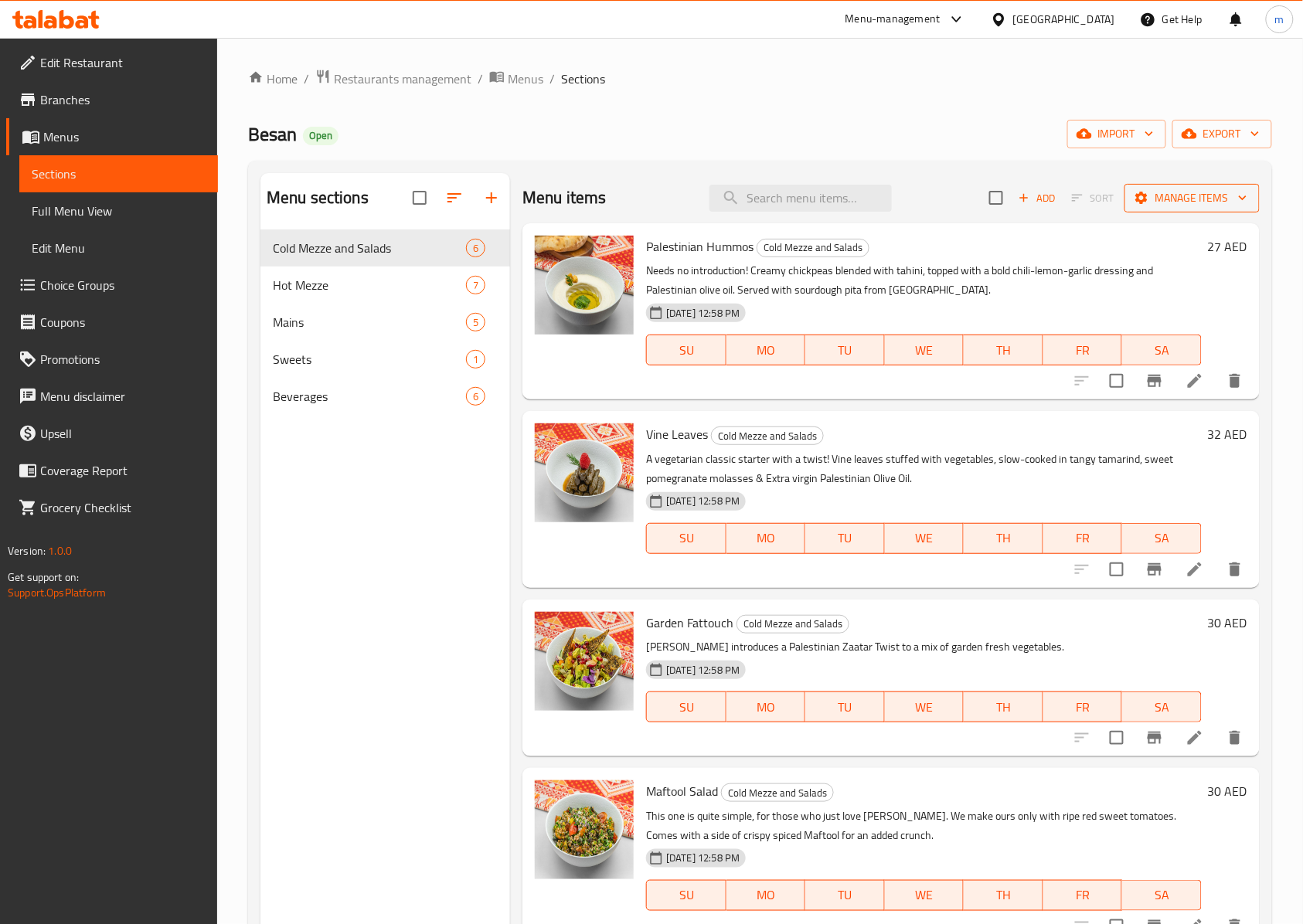
click at [1217, 202] on span "Manage items" at bounding box center [1192, 198] width 111 height 19
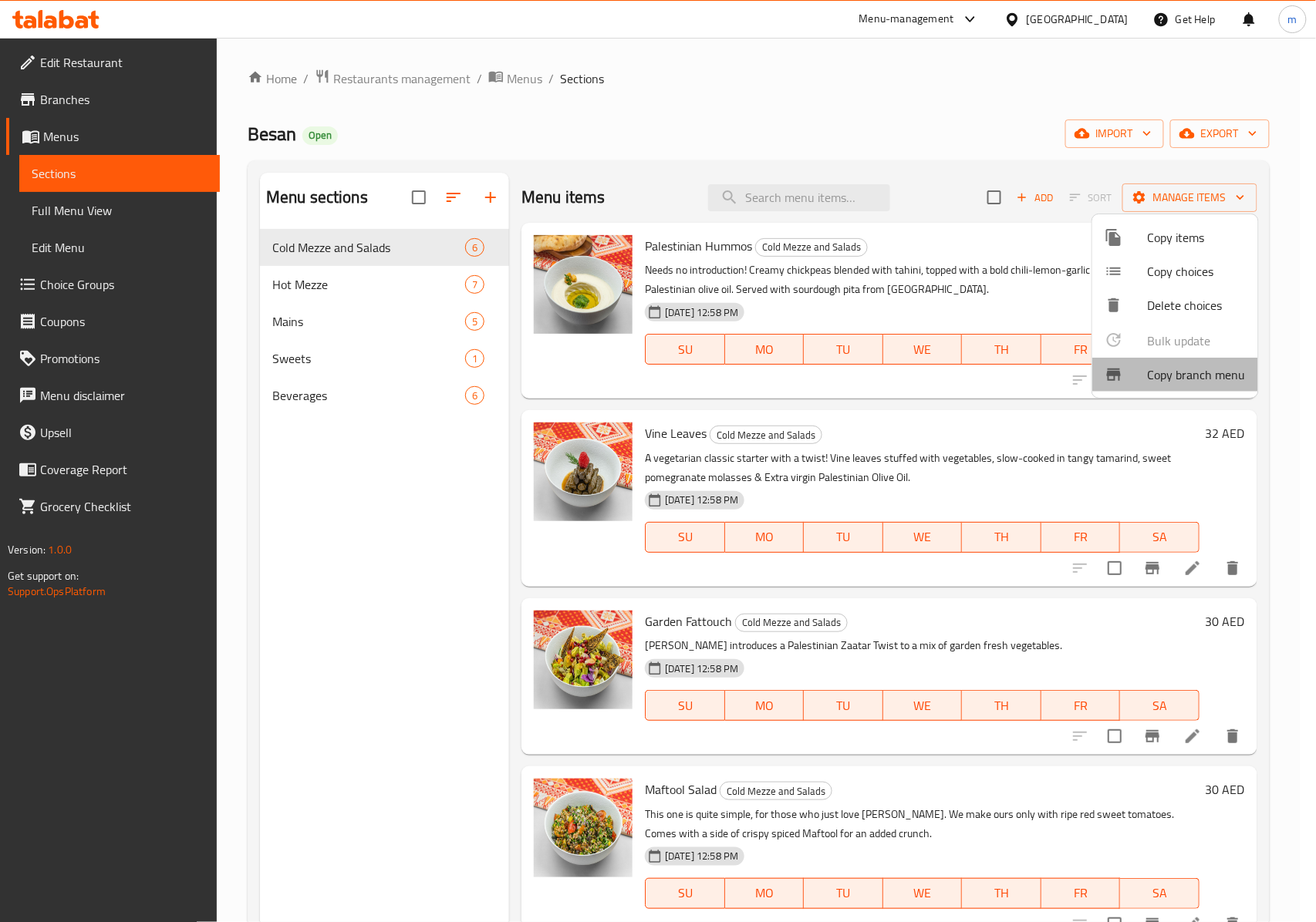
click at [1198, 380] on span "Copy branch menu" at bounding box center [1196, 375] width 98 height 19
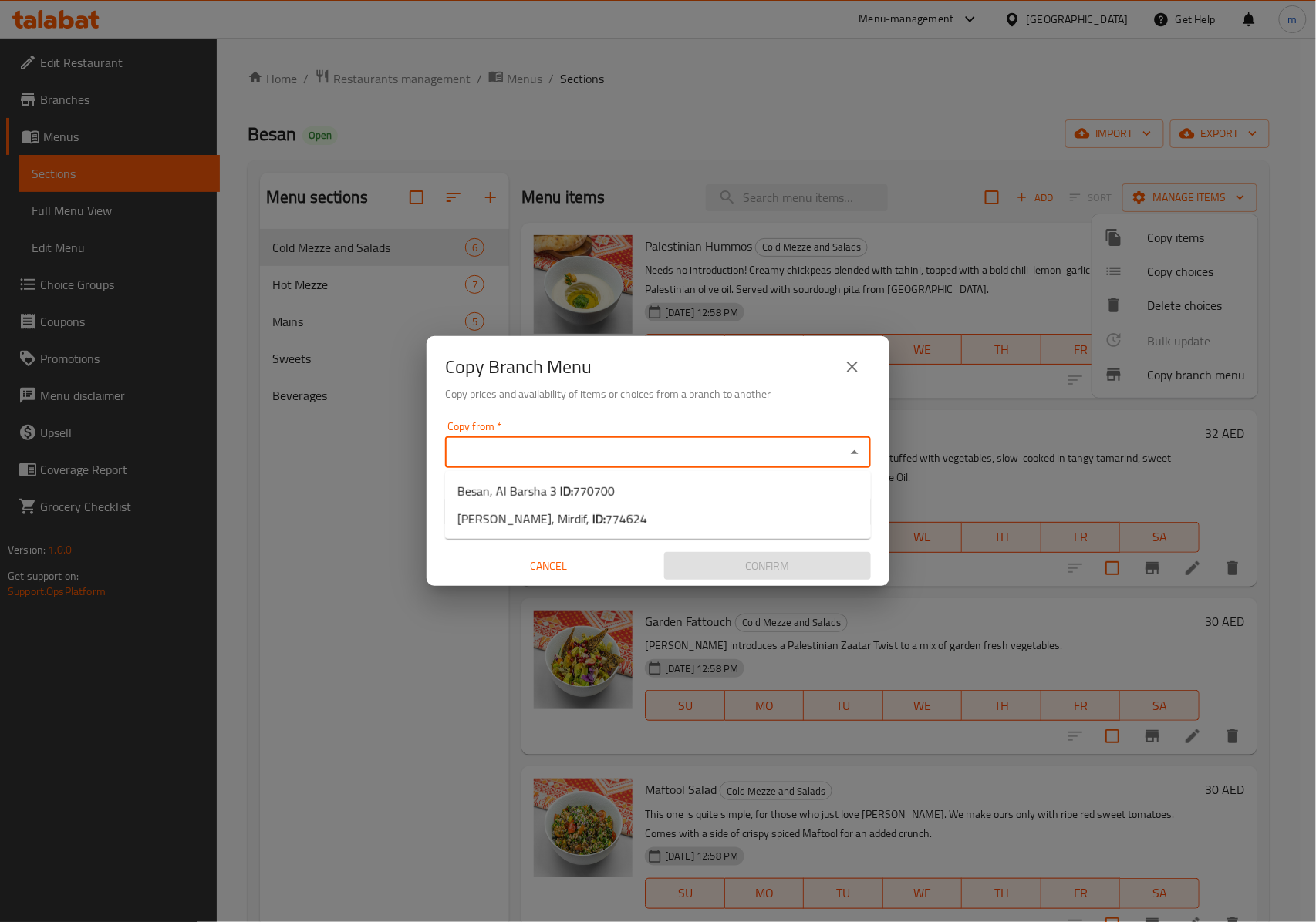
click at [731, 452] on input "Copy from   *" at bounding box center [645, 453] width 391 height 22
click at [649, 494] on li "Besan, Al Barsha 3 ID: 770700" at bounding box center [658, 492] width 426 height 28
type input "Besan, Al Barsha 3"
click at [706, 516] on input "Copy to   *" at bounding box center [645, 512] width 391 height 22
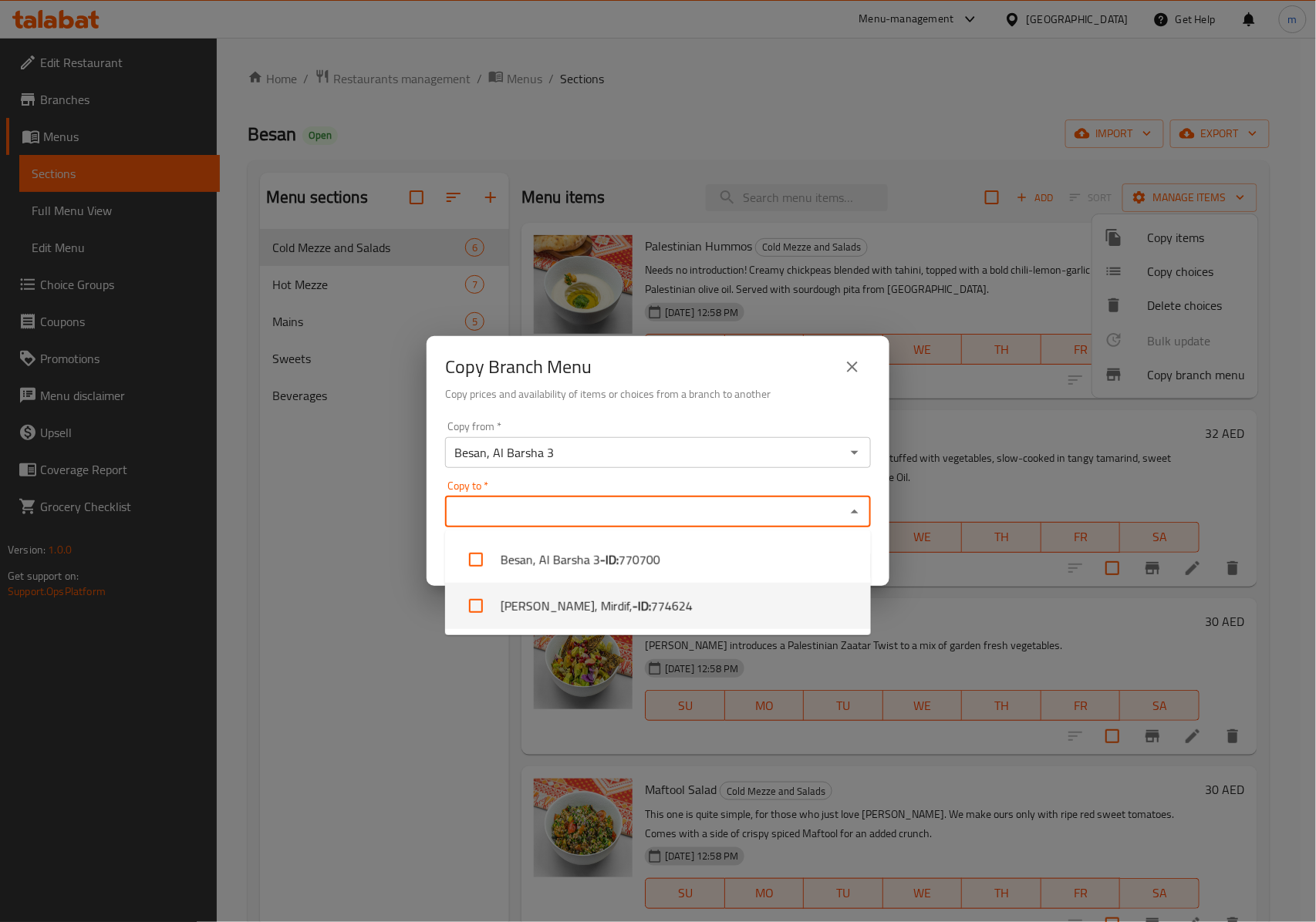
click at [671, 600] on li "Besan, Mirdif, - ID: 774624" at bounding box center [658, 607] width 426 height 47
checkbox input "true"
click at [827, 416] on div "Copy from   * Besan, Al Barsha 3 Copy from * Copy to   * Besan, Mirdif, Copy to…" at bounding box center [658, 500] width 463 height 172
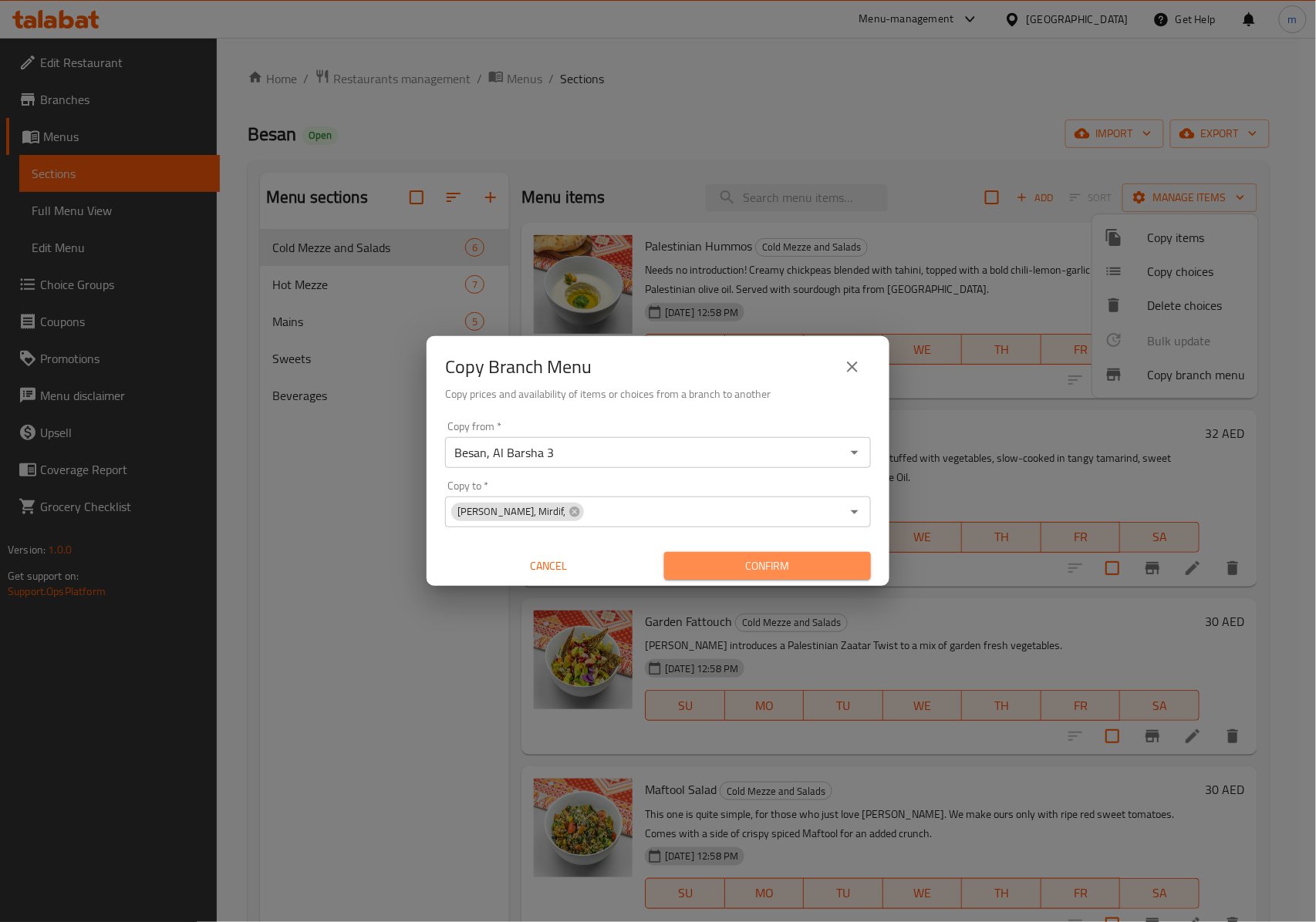
click at [742, 557] on span "Confirm" at bounding box center [768, 566] width 182 height 19
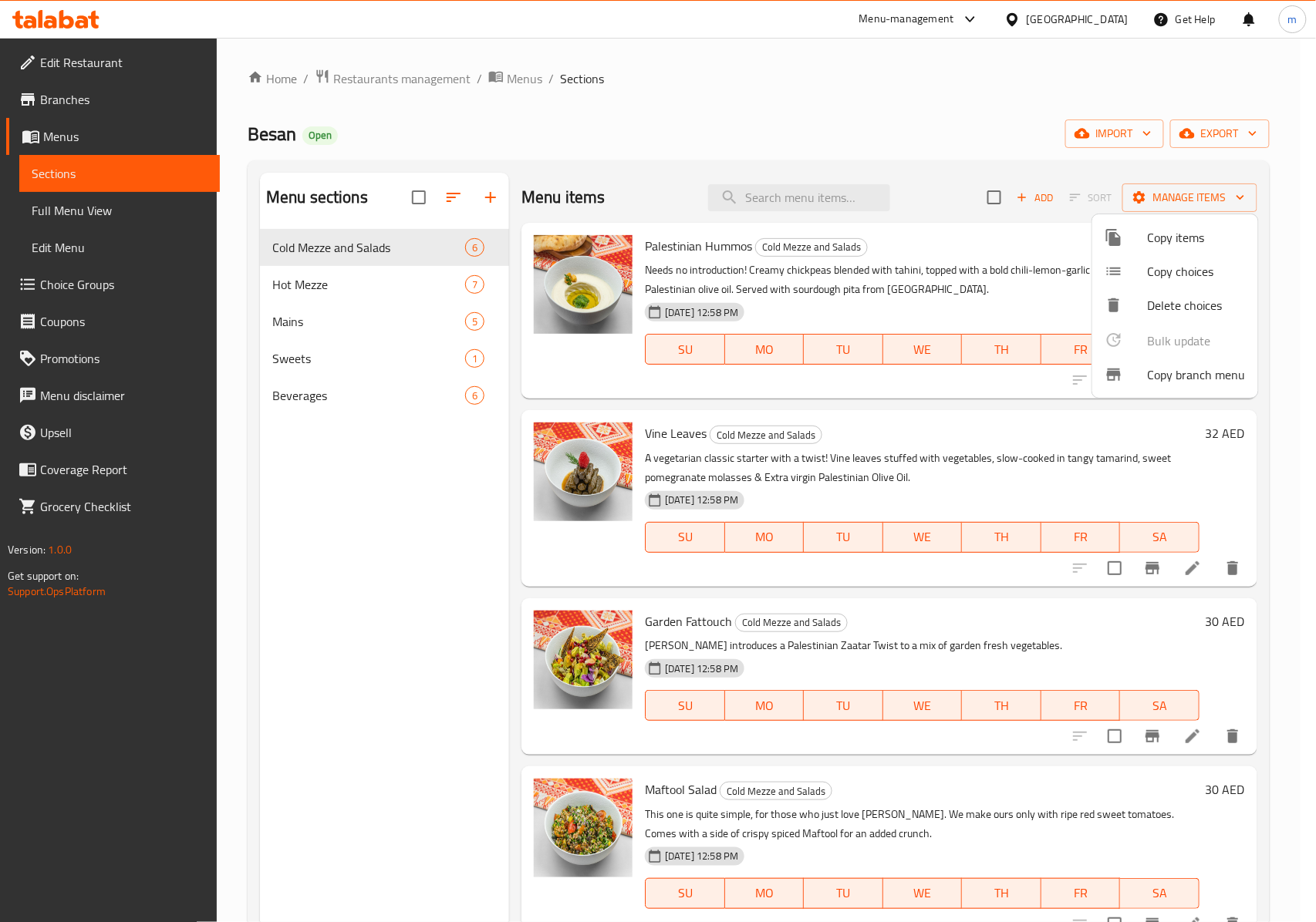
click at [54, 103] on div at bounding box center [658, 461] width 1316 height 922
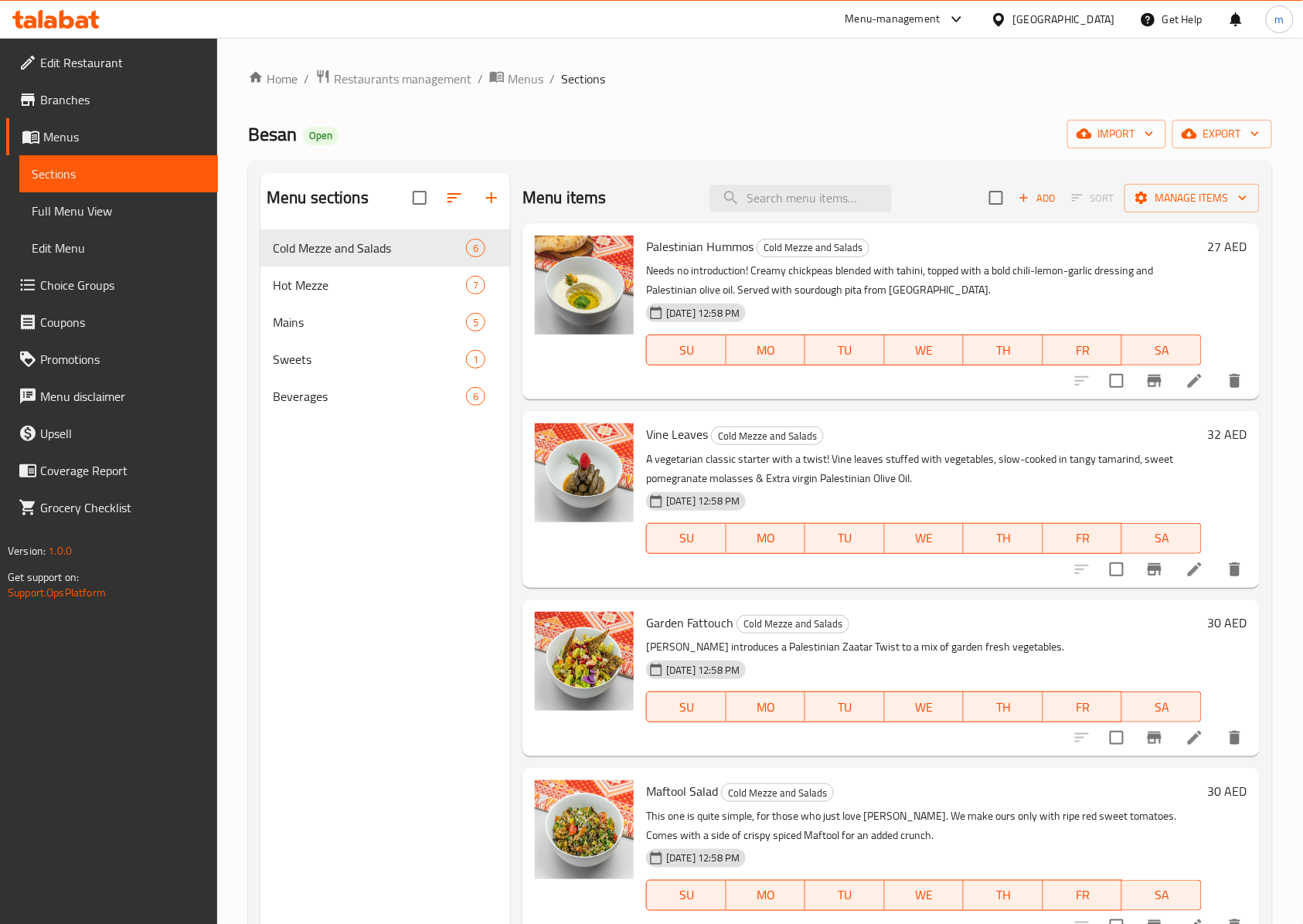
click at [150, 102] on span "Branches" at bounding box center [123, 100] width 165 height 19
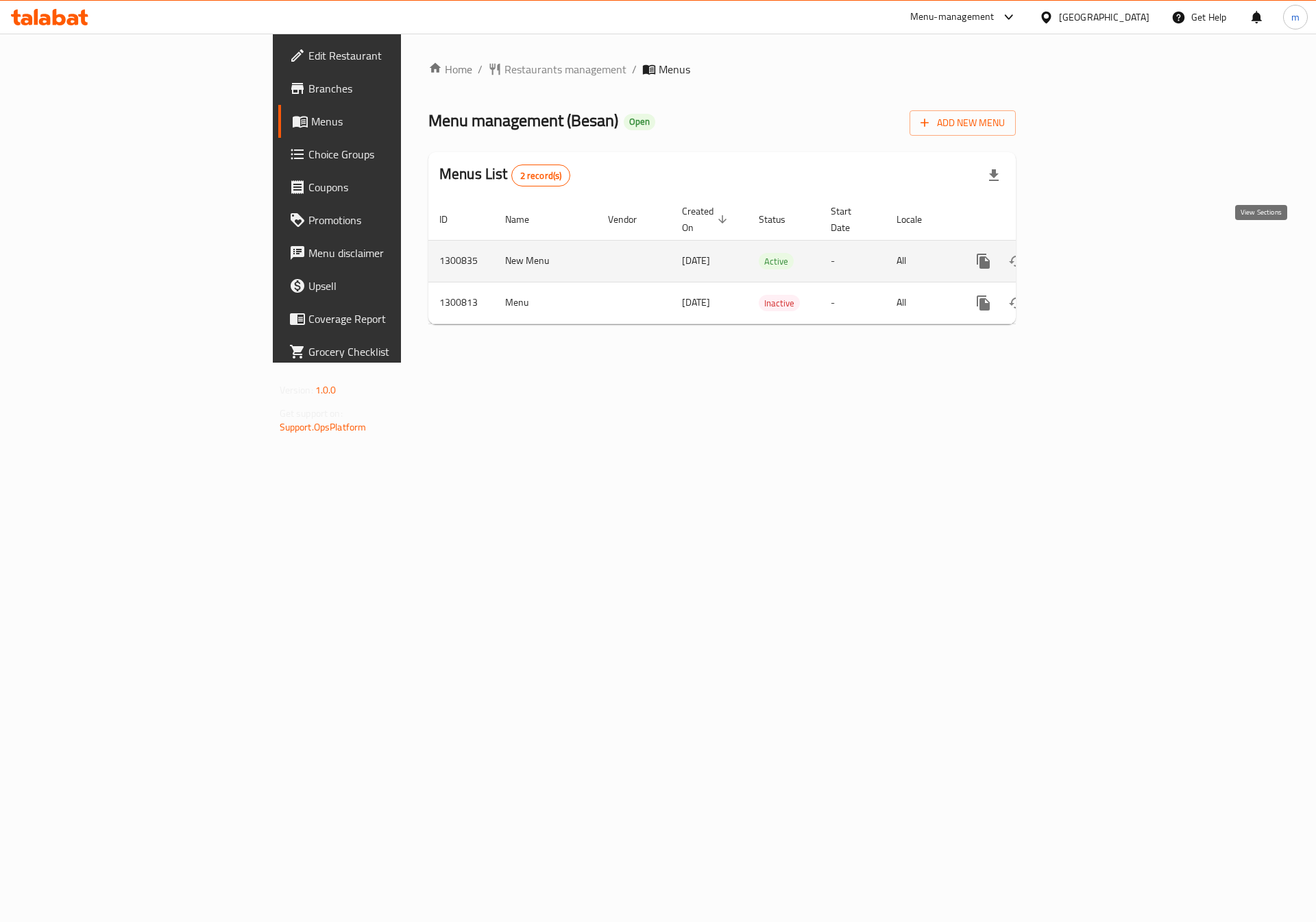
click at [1091, 253] on icon "enhanced table" at bounding box center [1083, 261] width 17 height 17
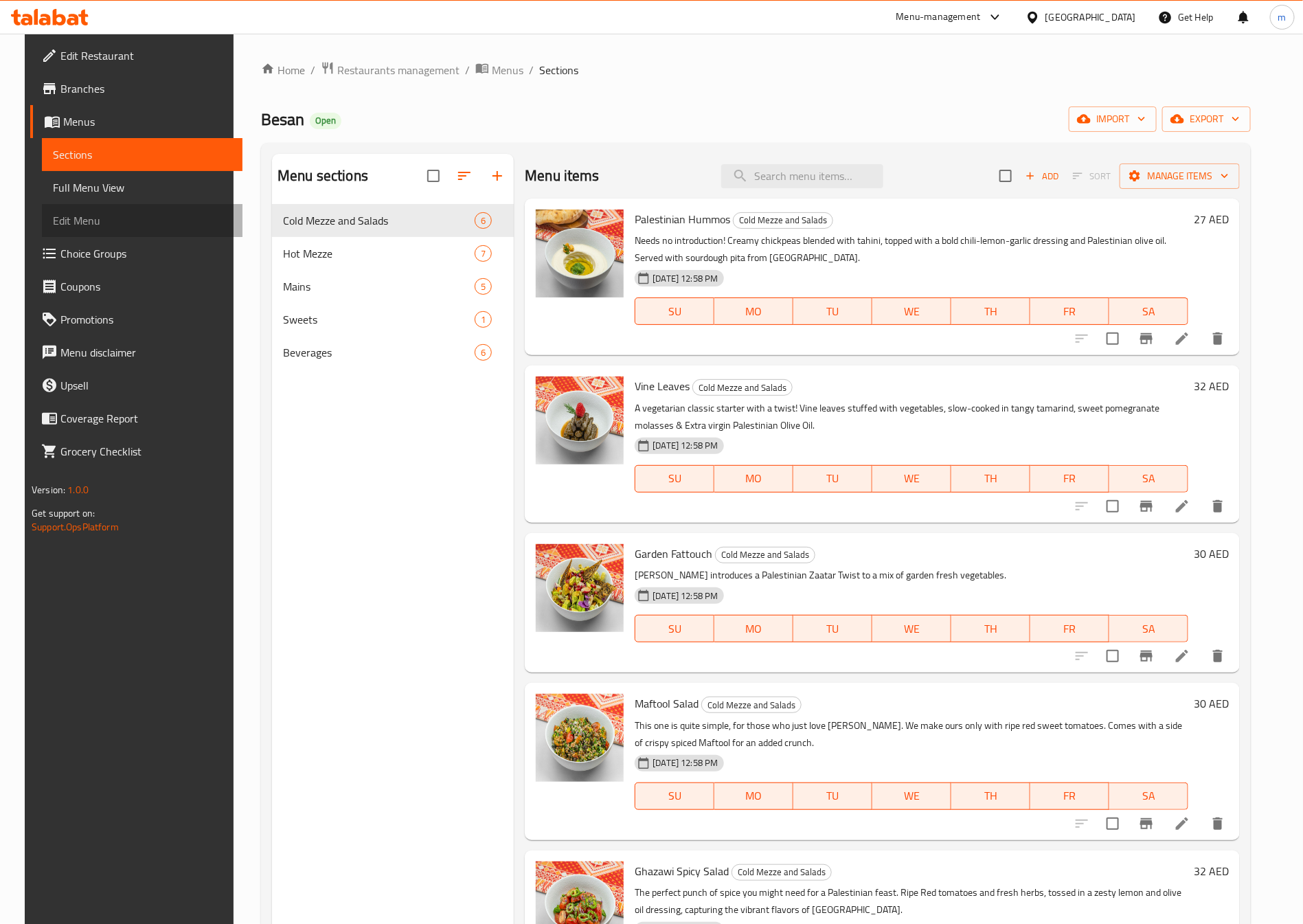
click at [53, 219] on span "Edit Menu" at bounding box center [142, 221] width 179 height 17
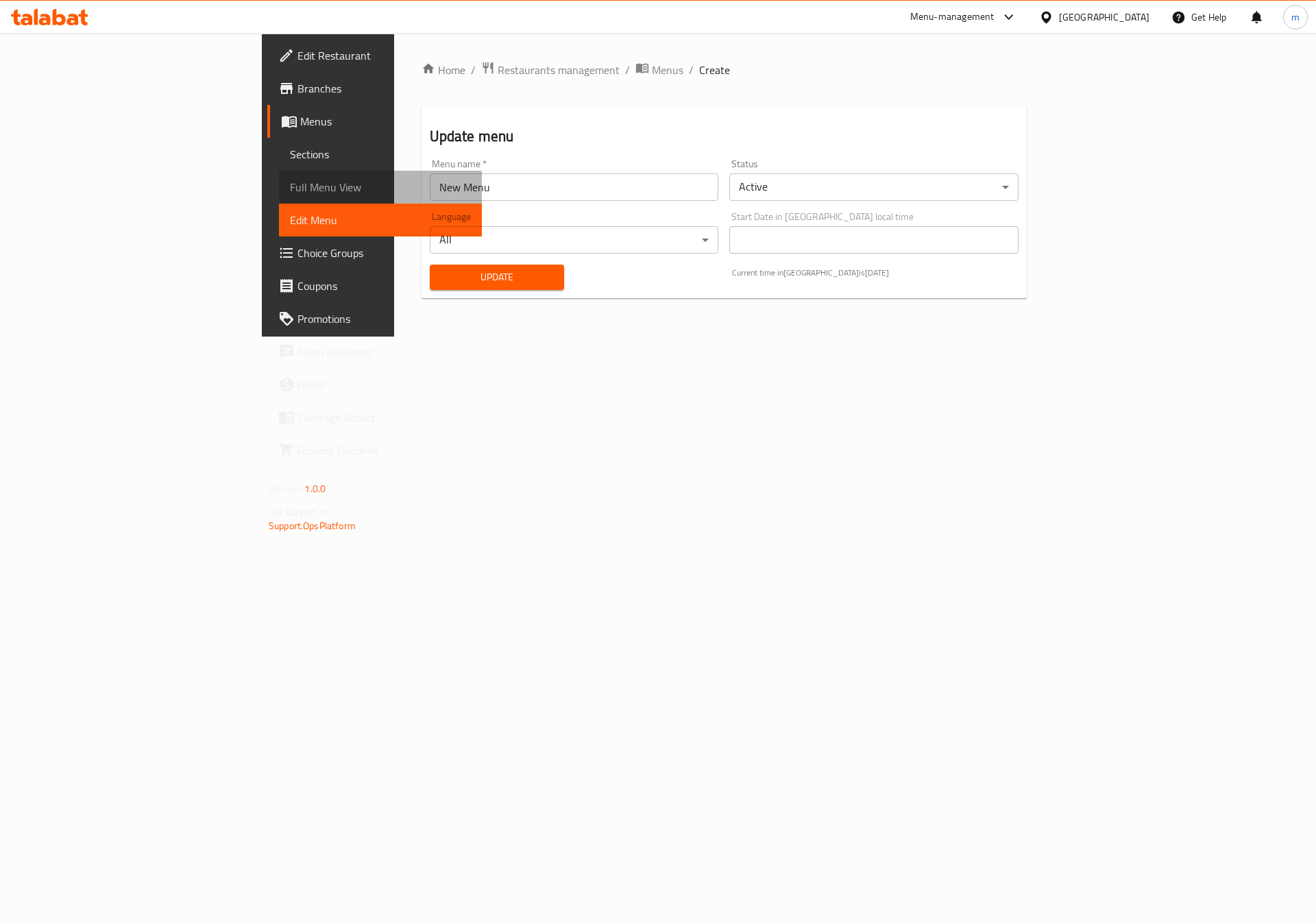
click at [279, 198] on link "Full Menu View" at bounding box center [380, 187] width 203 height 33
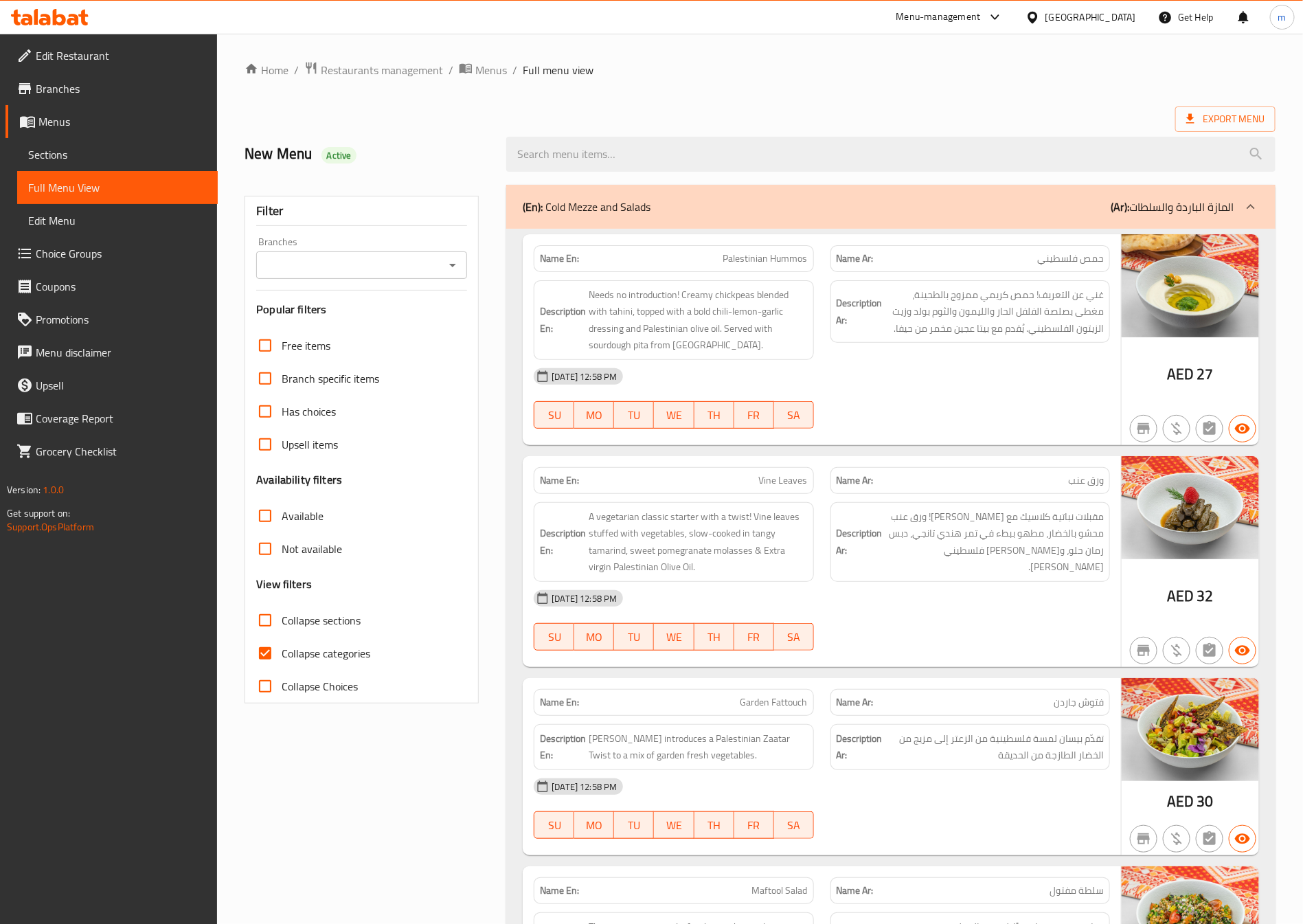
click at [336, 651] on span "Collapse categories" at bounding box center [326, 653] width 89 height 17
click at [282, 651] on input "Collapse categories" at bounding box center [265, 653] width 33 height 33
checkbox input "false"
click at [386, 258] on input "Branches" at bounding box center [350, 265] width 180 height 19
click at [335, 344] on li "Besan, Mirdif" at bounding box center [362, 350] width 210 height 25
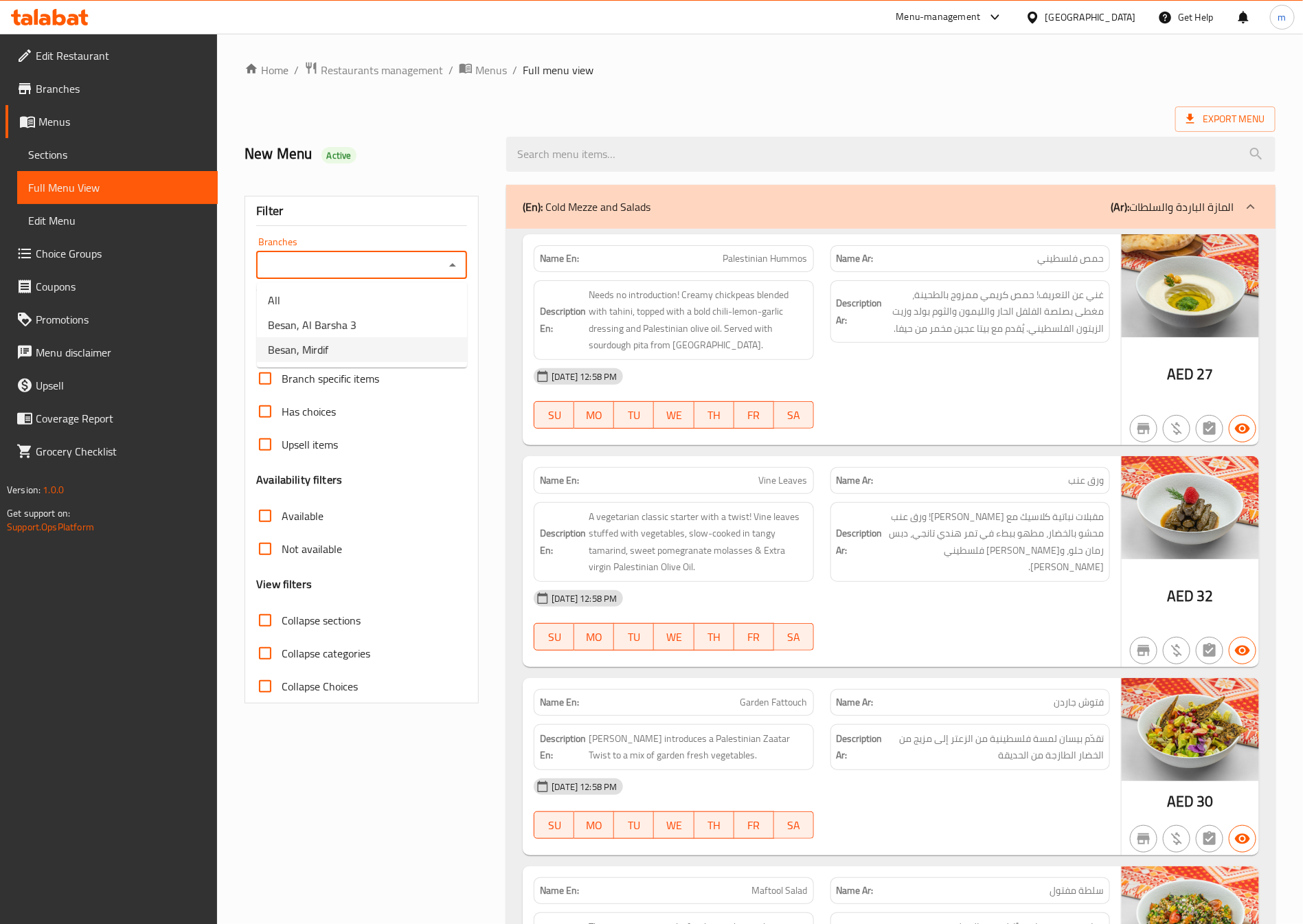
type input "Besan, Mirdif"
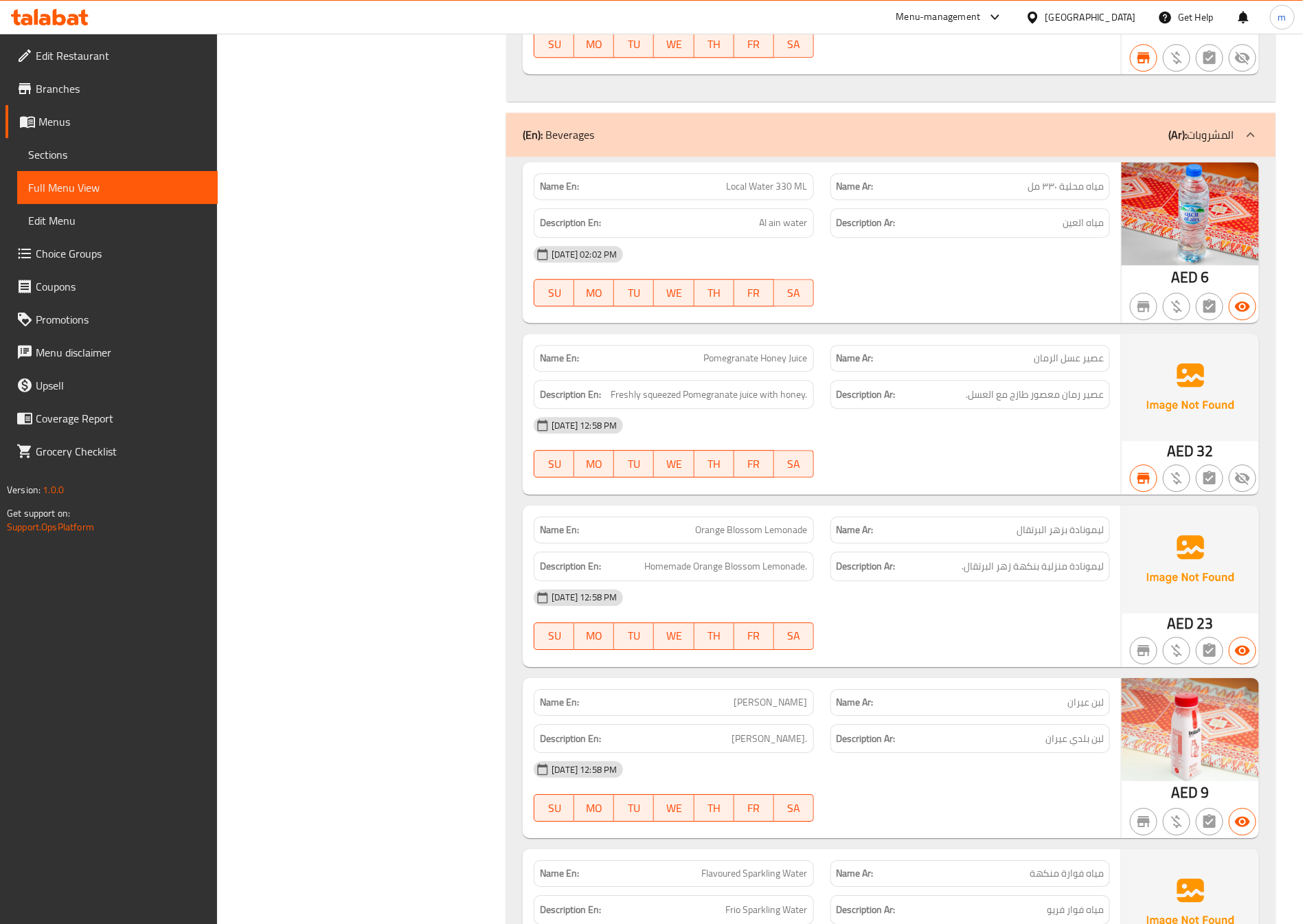
scroll to position [4403, 0]
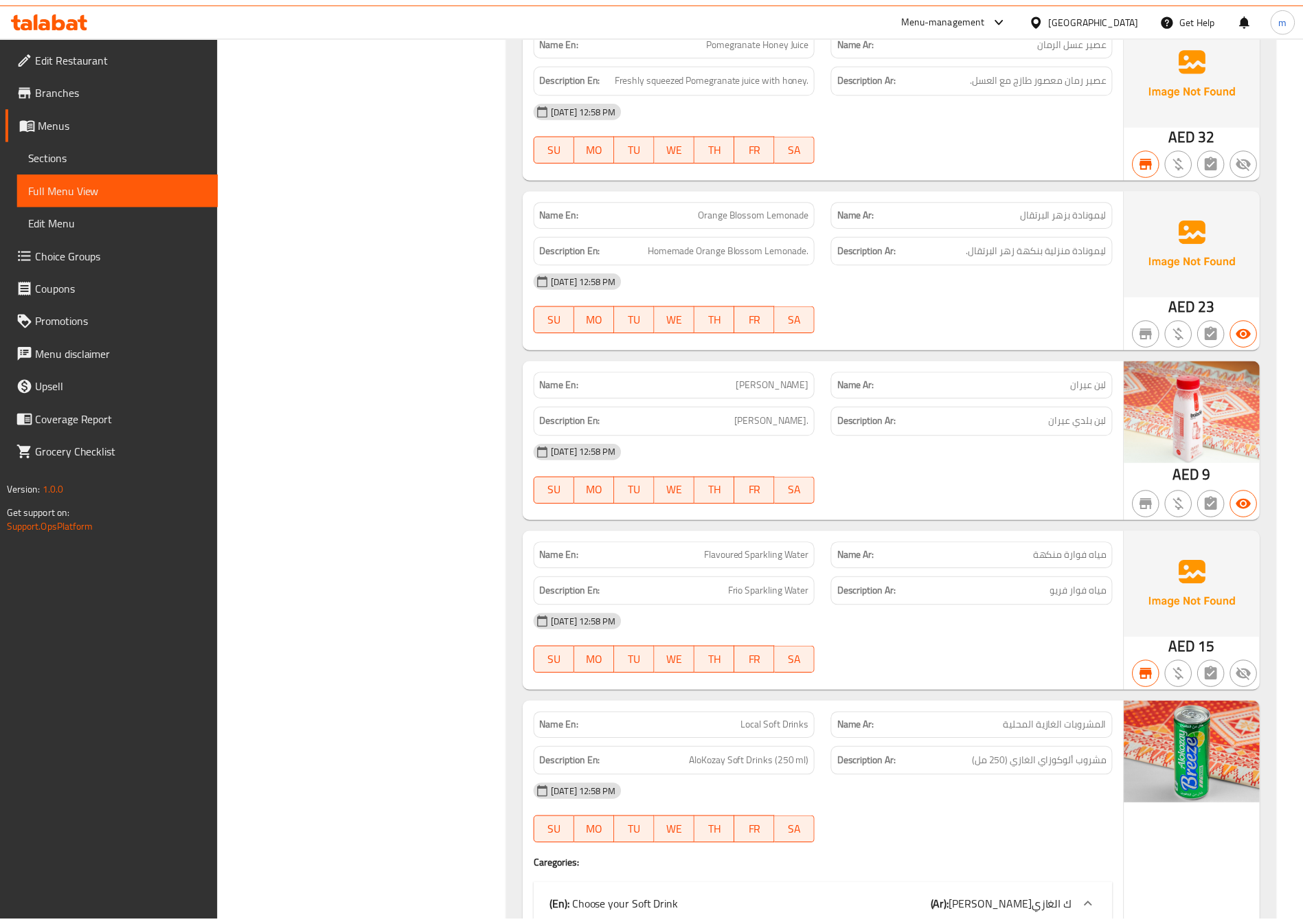
scroll to position [4989, 0]
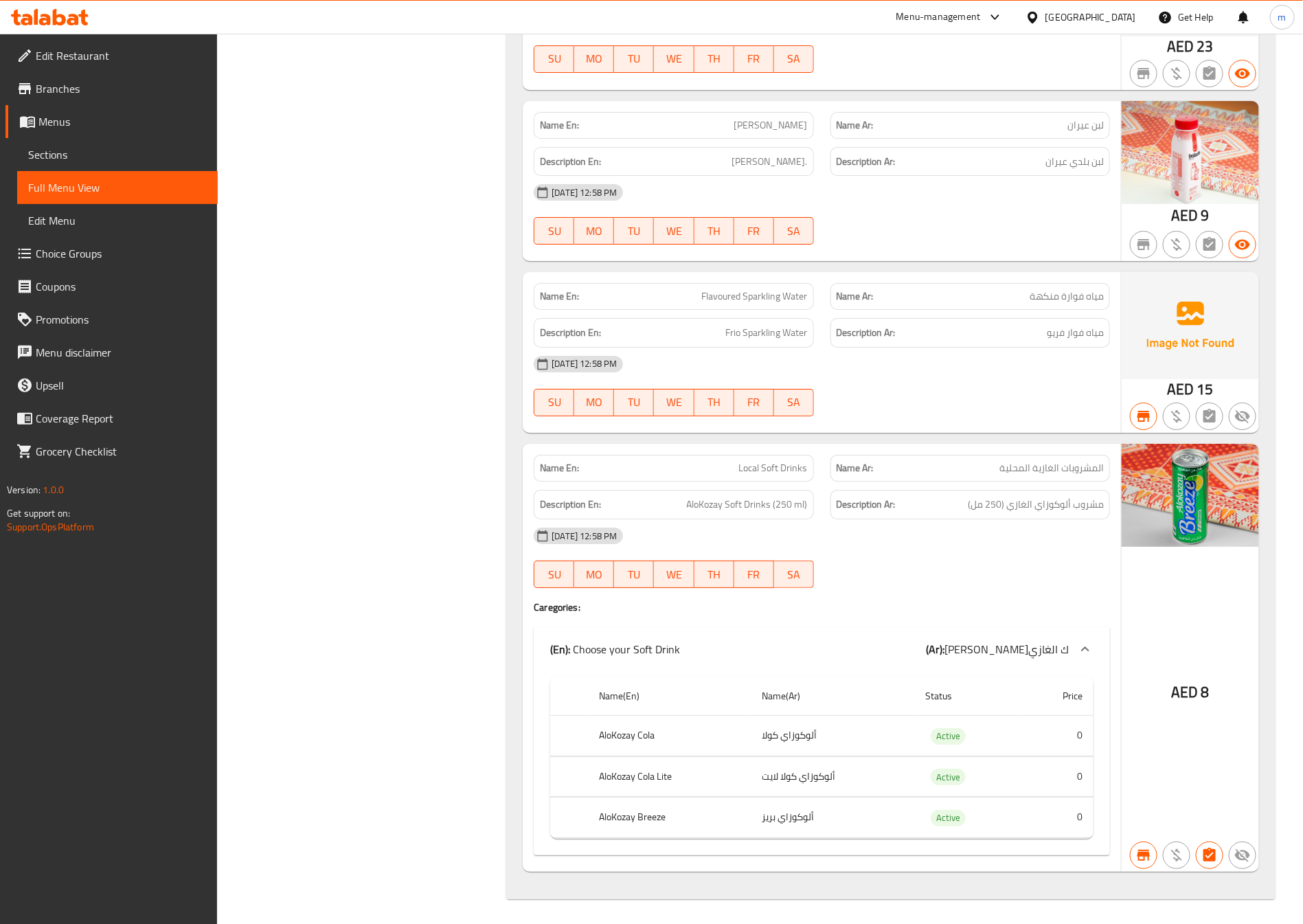
click at [75, 89] on span "Branches" at bounding box center [121, 89] width 171 height 17
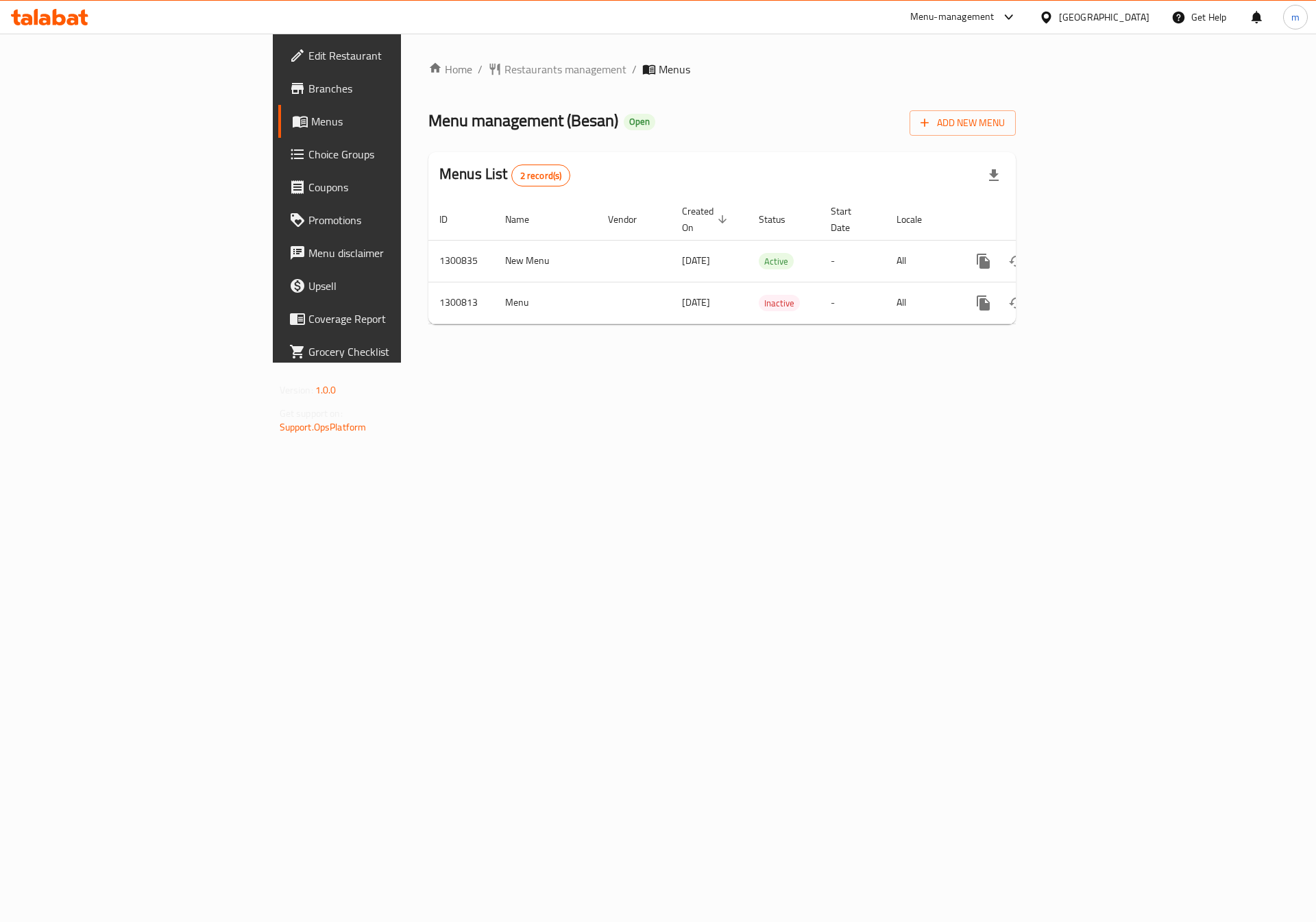
click at [278, 99] on link "Branches" at bounding box center [385, 88] width 215 height 33
click at [1099, 247] on link "enhanced table" at bounding box center [1083, 261] width 33 height 33
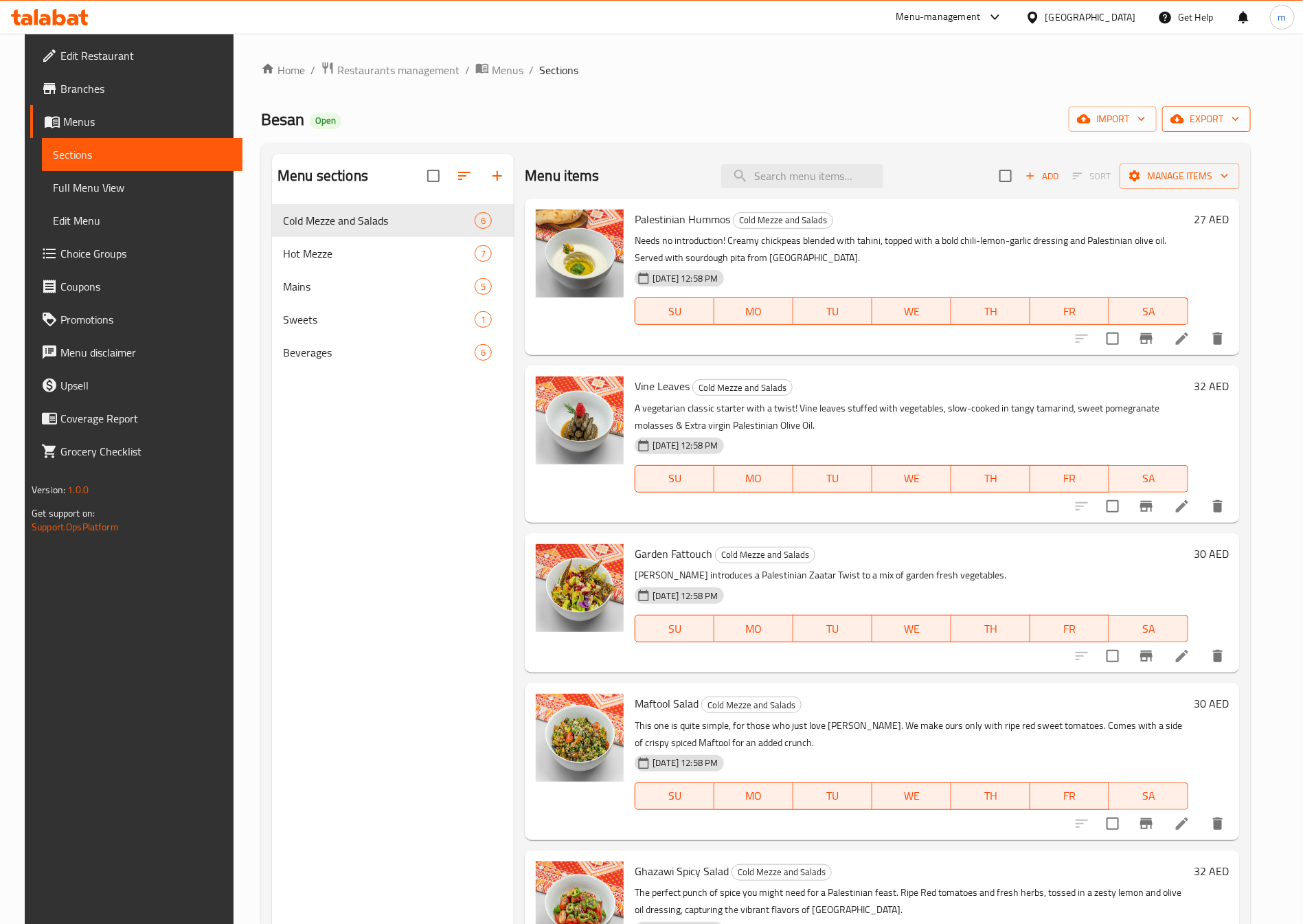
click at [1219, 129] on button "export" at bounding box center [1207, 119] width 89 height 26
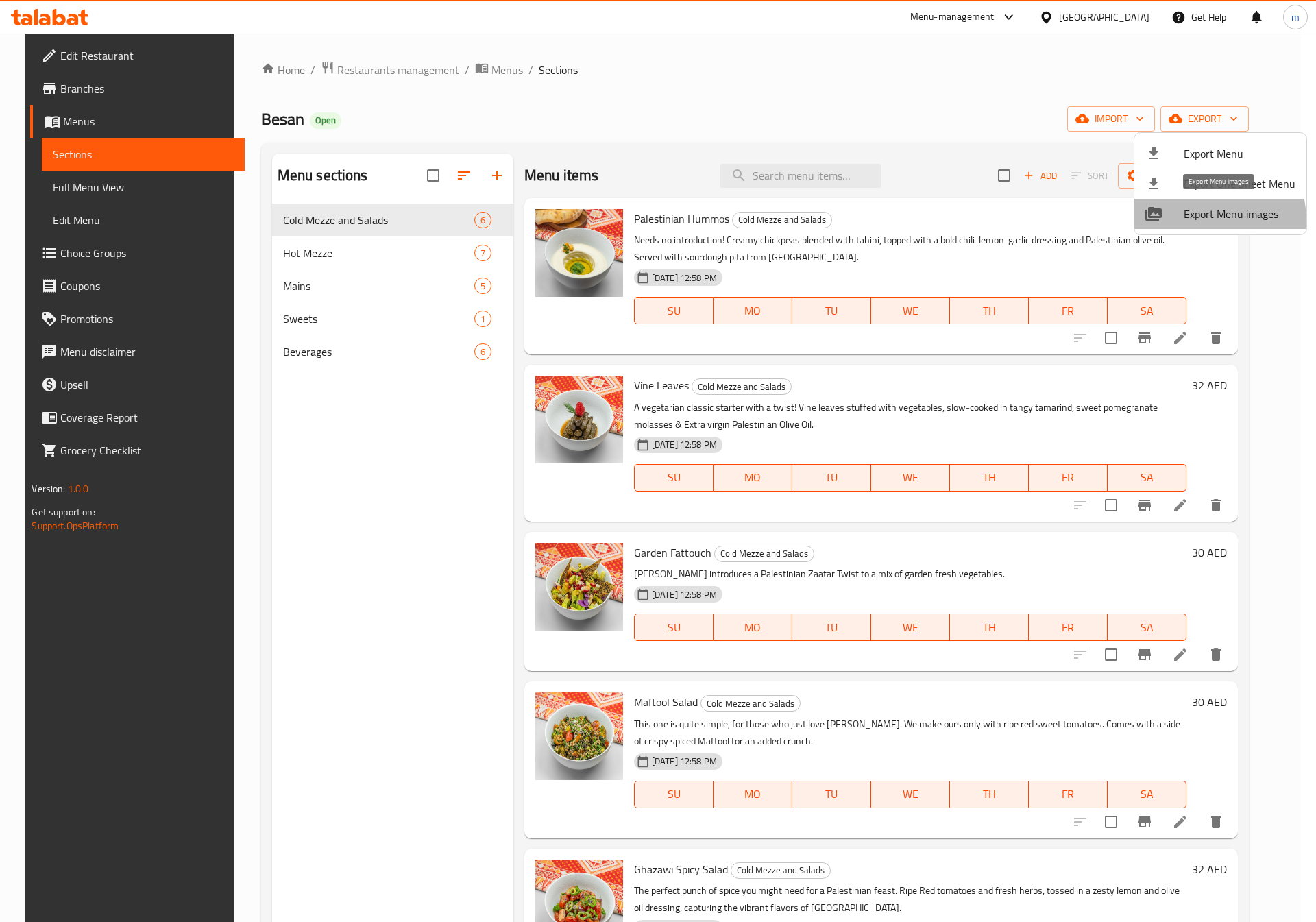
click at [1192, 221] on span "Export Menu images" at bounding box center [1240, 214] width 112 height 17
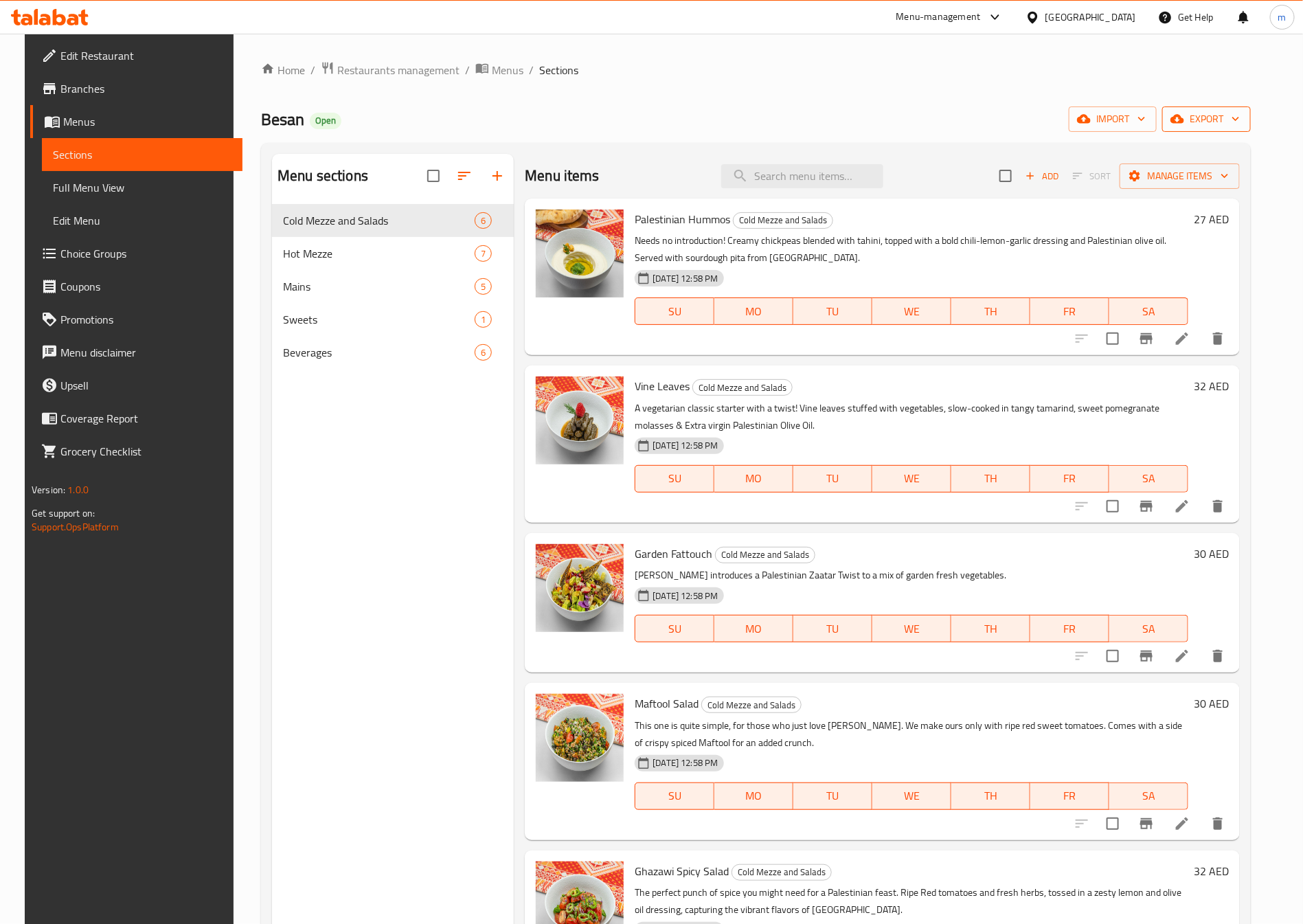
click at [1218, 131] on button "export" at bounding box center [1207, 119] width 89 height 26
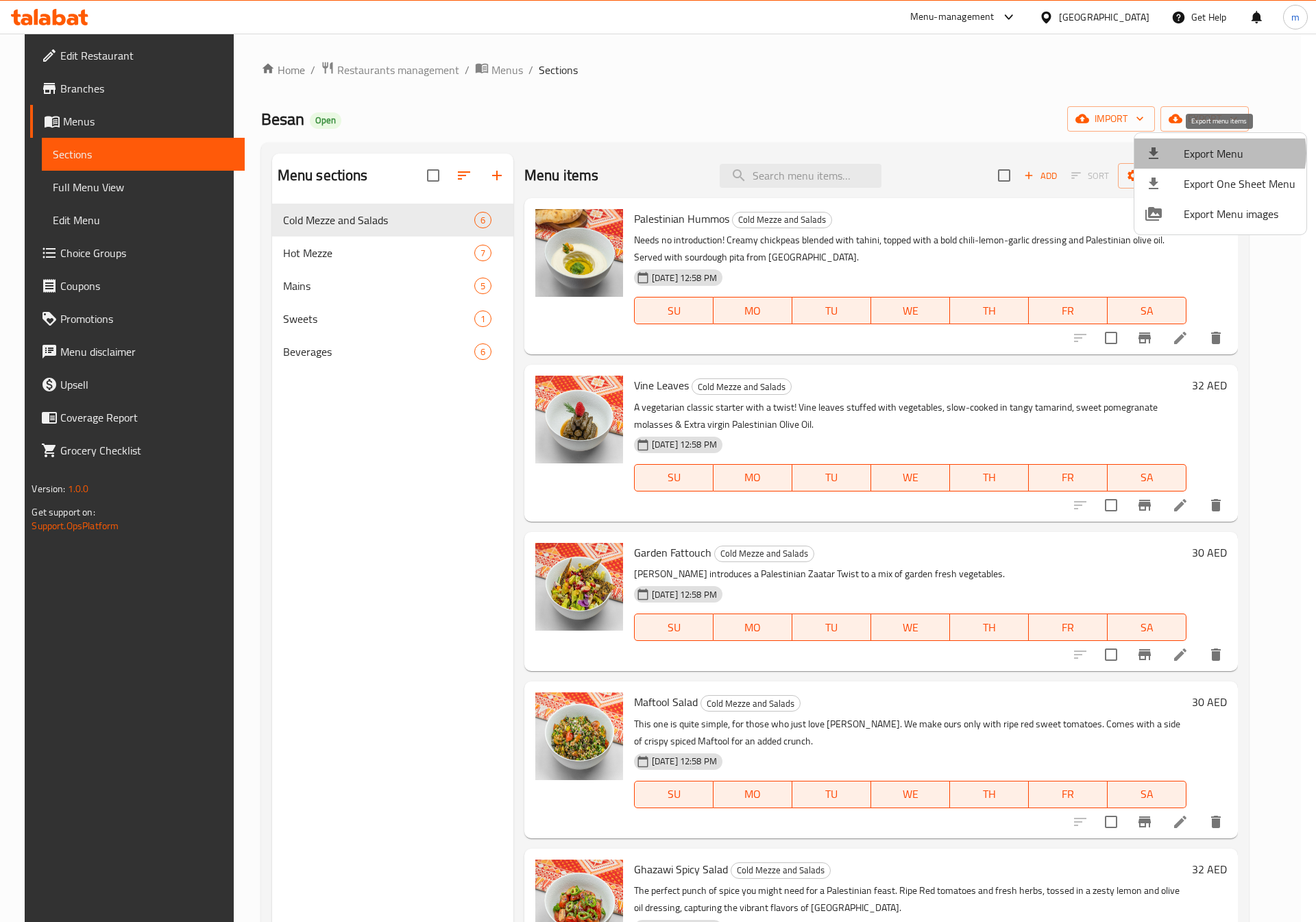
click at [1219, 153] on span "Export Menu" at bounding box center [1240, 153] width 112 height 17
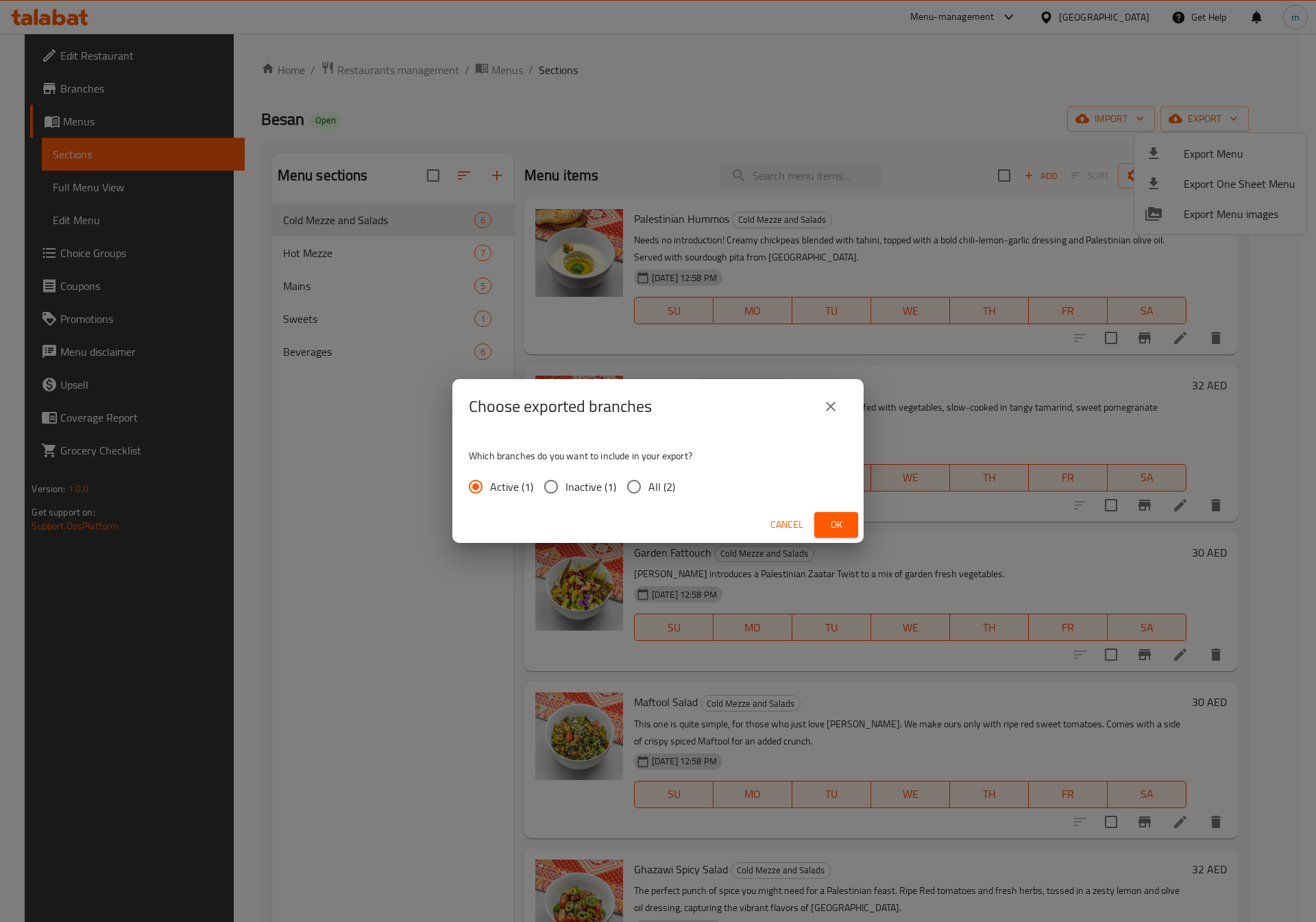
click at [619, 471] on div "Which branches do you want to include in your export? Active (1) Inactive (1) A…" at bounding box center [658, 470] width 412 height 73
click at [632, 477] on input "All (2)" at bounding box center [635, 487] width 29 height 29
radio input "true"
click at [829, 527] on span "Ok" at bounding box center [836, 525] width 22 height 17
